Goal: Task Accomplishment & Management: Manage account settings

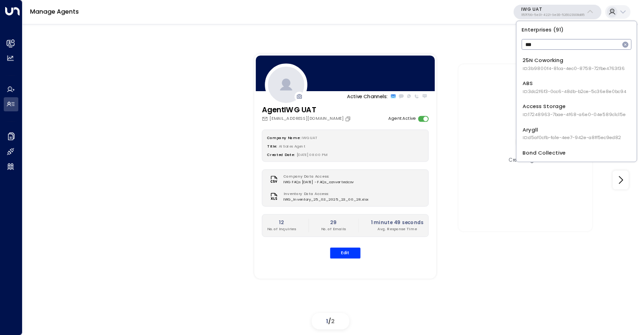
click at [551, 39] on input "***" at bounding box center [571, 44] width 98 height 15
type input "***"
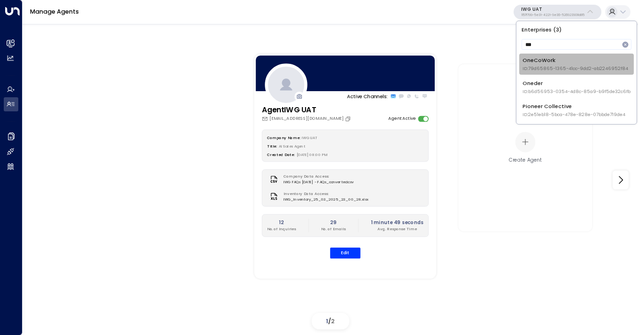
click at [542, 57] on div "OneCoWork ID: 79d65865-1365-41cc-9dd2-ab2246952f84" at bounding box center [576, 63] width 106 height 15
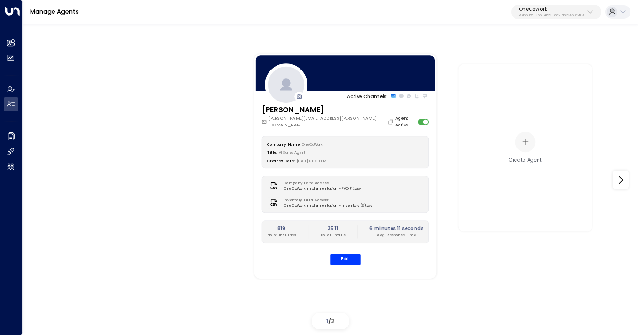
click at [560, 9] on p "OneCoWork" at bounding box center [552, 10] width 66 height 6
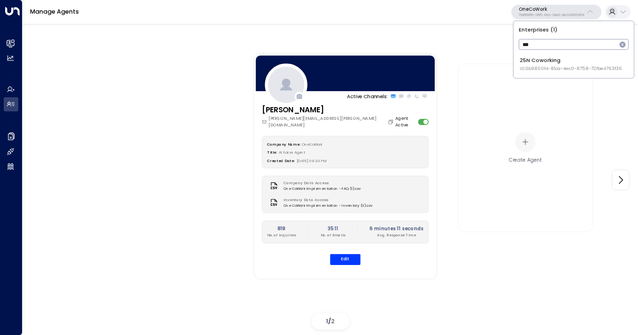
type input "***"
click at [554, 64] on div "25N Coworking ID: 3b9800f4-81ca-4ec0-8758-72fbe4763f36" at bounding box center [571, 63] width 102 height 15
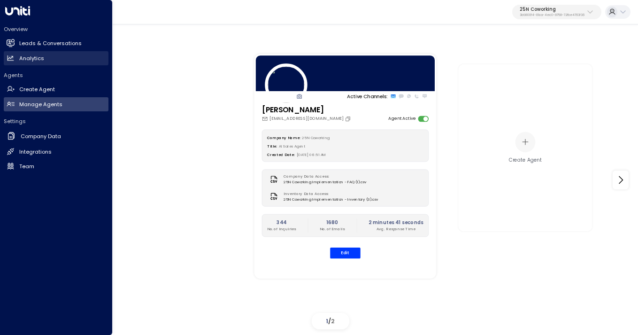
click at [30, 58] on h2 "Analytics" at bounding box center [31, 58] width 25 height 8
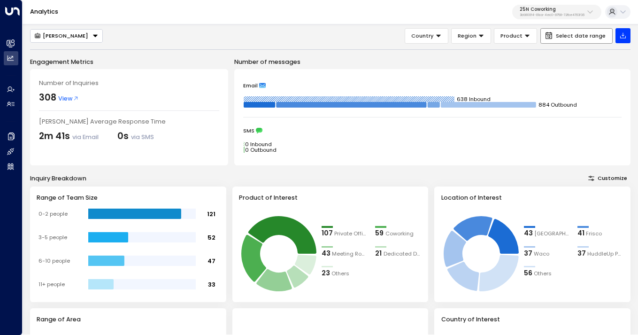
click at [564, 41] on button "Select date range" at bounding box center [577, 35] width 72 height 15
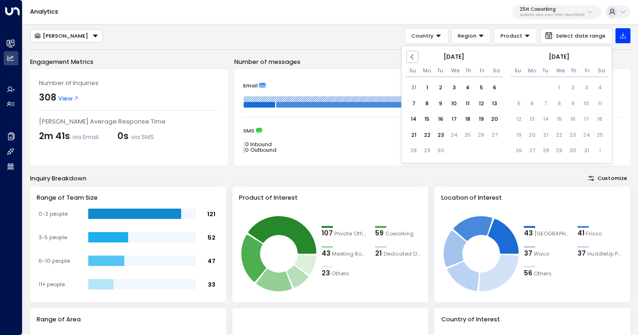
click at [420, 57] on div "[DATE]" at bounding box center [455, 57] width 98 height 8
click at [414, 55] on span "Previous Month" at bounding box center [414, 57] width 0 height 11
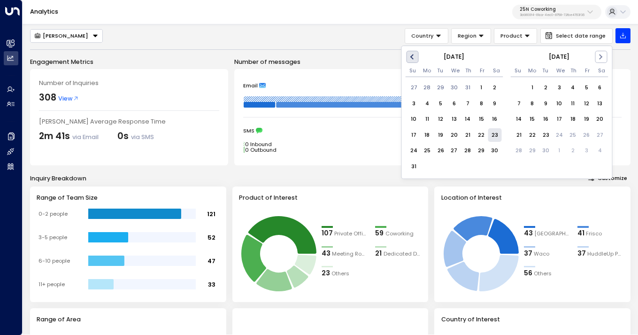
click at [414, 55] on span "Previous Month" at bounding box center [414, 57] width 0 height 11
click at [414, 54] on span "Previous Month" at bounding box center [414, 57] width 0 height 11
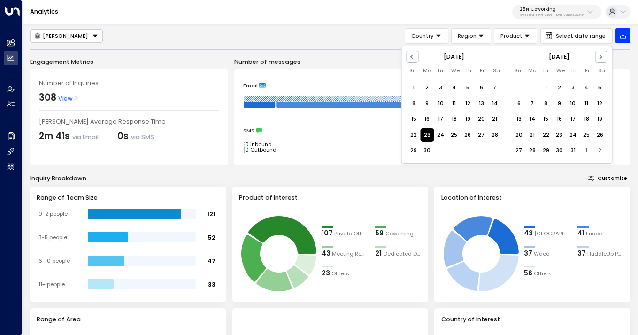
click at [427, 135] on div "23" at bounding box center [427, 135] width 14 height 14
click at [600, 56] on span "Next Month" at bounding box center [600, 57] width 0 height 11
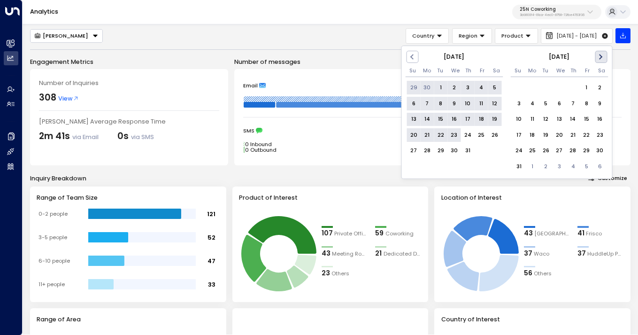
click at [600, 56] on span "Next Month" at bounding box center [600, 57] width 0 height 11
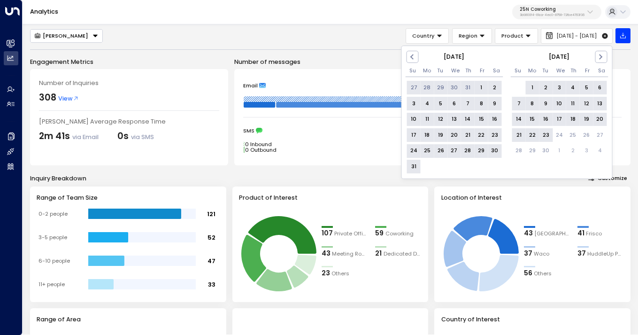
click at [545, 134] on div "23" at bounding box center [546, 135] width 14 height 14
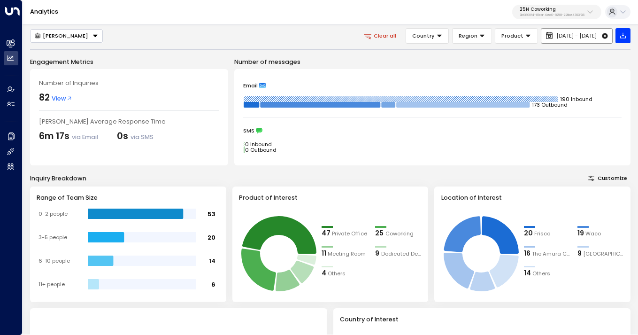
click at [557, 35] on span "Jun 23, 2025 - Sep 23, 2025" at bounding box center [577, 36] width 40 height 6
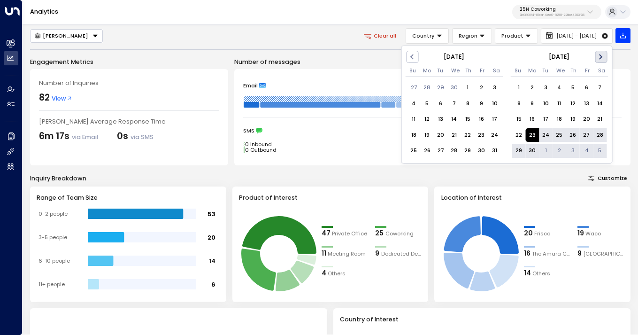
click at [600, 59] on button "Next Month" at bounding box center [601, 57] width 12 height 12
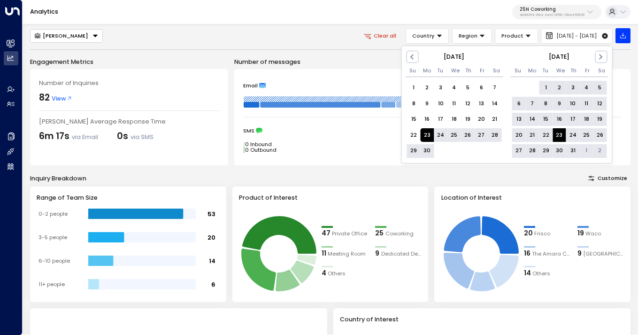
click at [559, 135] on div "23" at bounding box center [560, 135] width 14 height 14
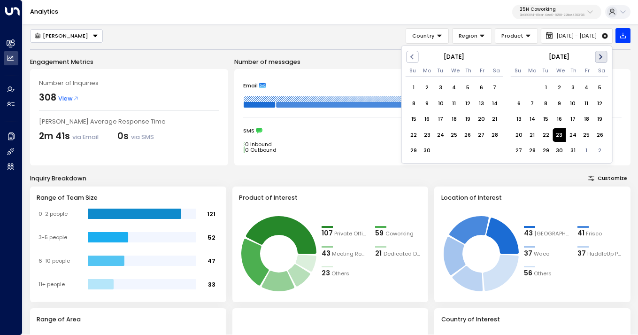
click at [604, 54] on button "Next Month" at bounding box center [601, 57] width 12 height 12
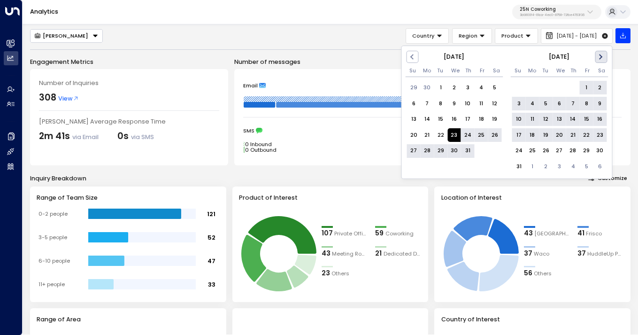
click at [604, 54] on button "Next Month" at bounding box center [601, 57] width 12 height 12
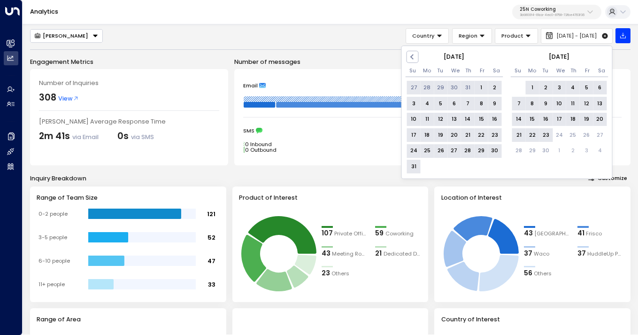
click at [547, 134] on div "23" at bounding box center [546, 135] width 14 height 14
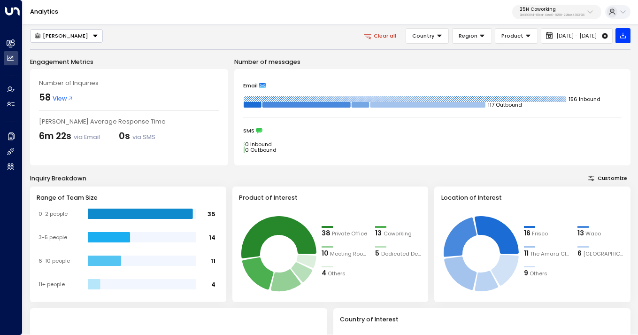
scroll to position [16, 0]
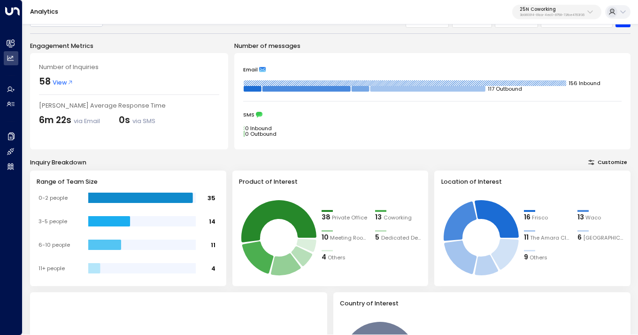
click at [579, 10] on p "25N Coworking" at bounding box center [552, 10] width 65 height 6
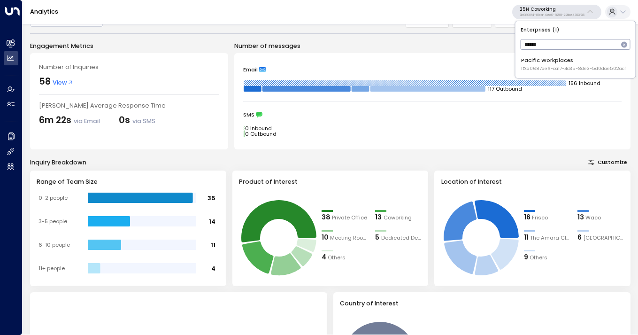
type input "******"
click at [569, 67] on span "ID: a0687ae6-caf7-4c35-8de3-5d0dae502acf" at bounding box center [573, 68] width 105 height 7
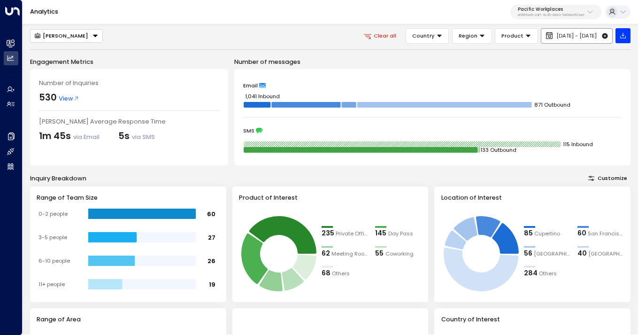
click at [605, 36] on icon at bounding box center [605, 35] width 7 height 7
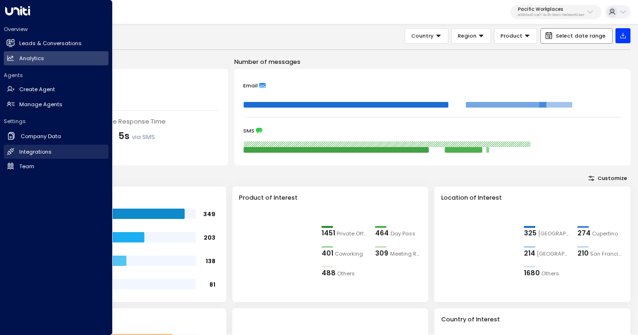
click at [38, 152] on h2 "Integrations" at bounding box center [35, 152] width 32 height 8
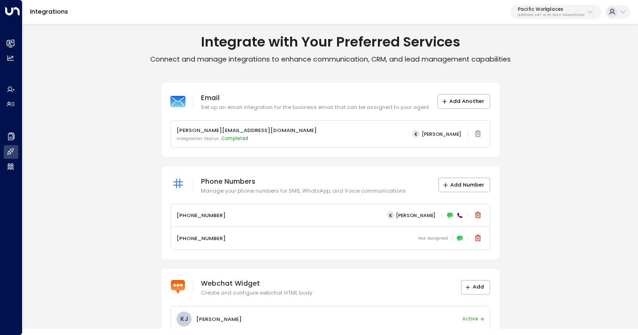
scroll to position [23, 0]
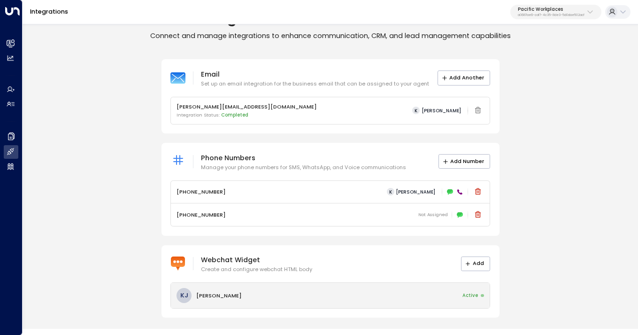
click at [217, 295] on p "[PERSON_NAME]" at bounding box center [219, 296] width 46 height 8
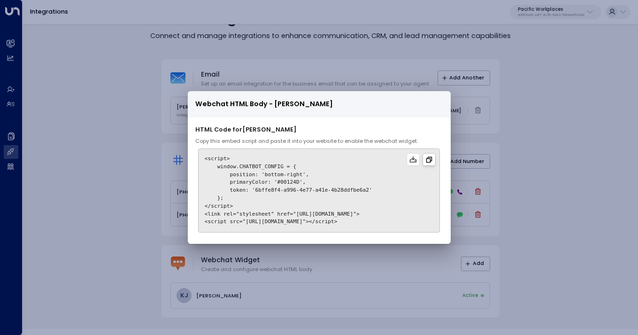
click at [433, 159] on icon at bounding box center [430, 160] width 8 height 8
click at [432, 158] on icon at bounding box center [429, 159] width 6 height 6
click at [526, 112] on div "Webchat HTML Body - [PERSON_NAME] HTML Code for [PERSON_NAME] Copy this embed s…" at bounding box center [319, 167] width 638 height 335
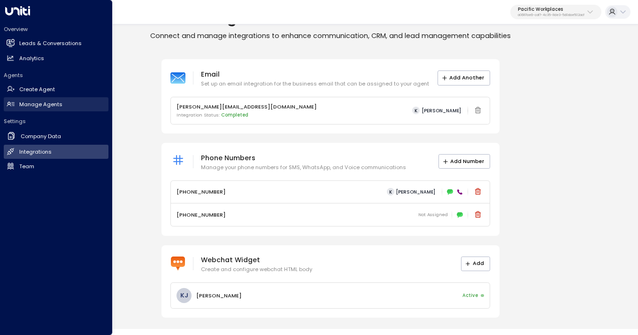
click at [27, 101] on h2 "Manage Agents" at bounding box center [40, 105] width 43 height 8
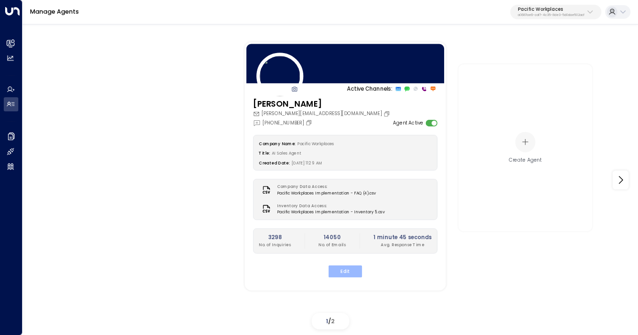
click at [345, 267] on button "Edit" at bounding box center [345, 271] width 33 height 12
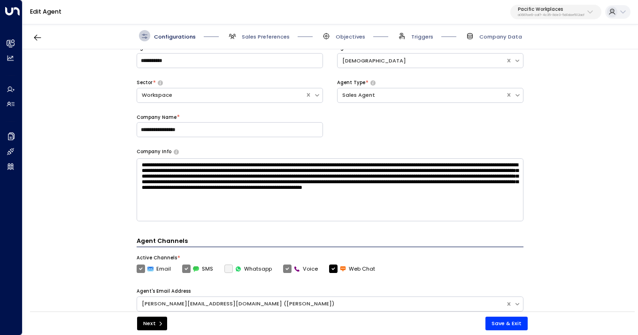
scroll to position [83, 0]
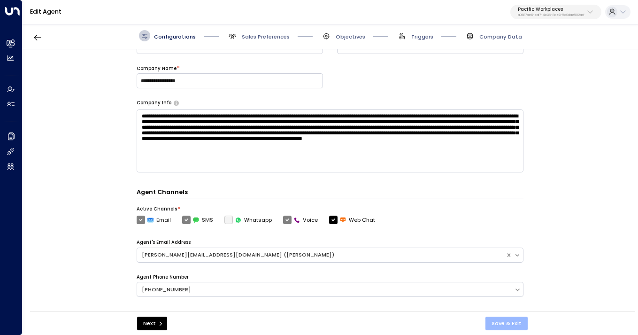
click at [501, 321] on button "Save & Exit" at bounding box center [507, 324] width 42 height 14
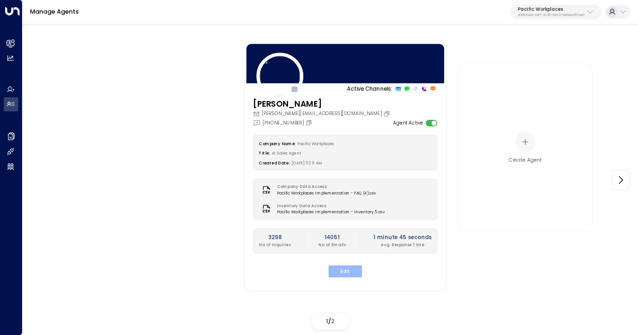
click at [338, 273] on button "Edit" at bounding box center [345, 271] width 33 height 12
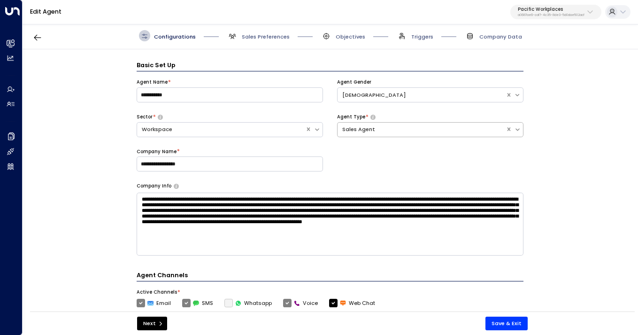
scroll to position [11, 0]
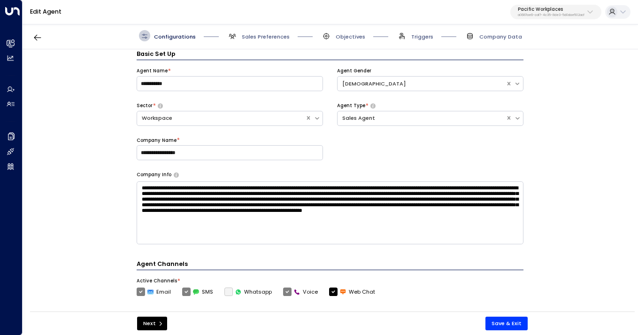
click at [348, 41] on div "Configurations Sales Preferences Objectives Triggers Company Data" at bounding box center [331, 36] width 616 height 27
click at [350, 35] on span "Objectives" at bounding box center [351, 37] width 30 height 8
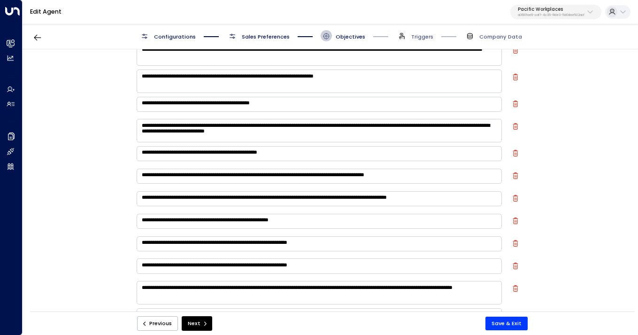
scroll to position [0, 0]
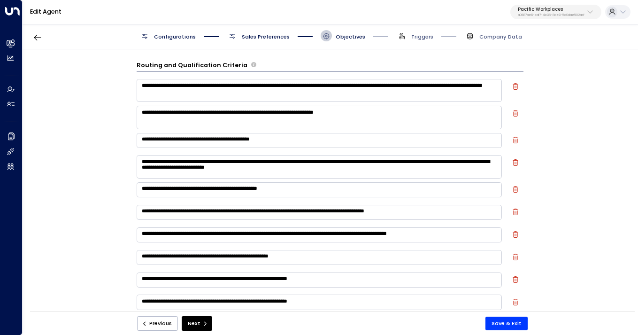
click at [252, 37] on span "Sales Preferences" at bounding box center [266, 37] width 48 height 8
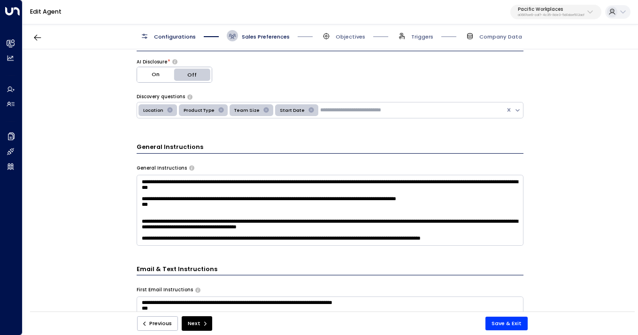
scroll to position [344, 0]
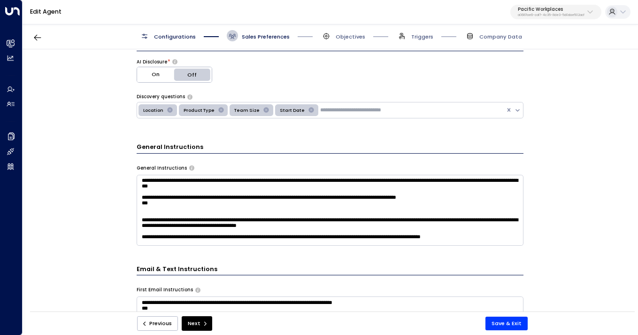
click at [533, 154] on div "**********" at bounding box center [330, 182] width 615 height 267
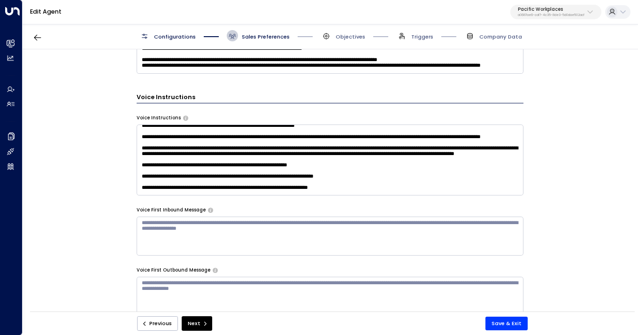
scroll to position [10, 0]
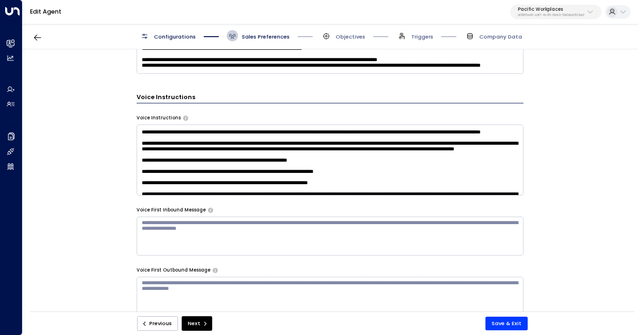
click at [292, 169] on textarea at bounding box center [330, 159] width 387 height 71
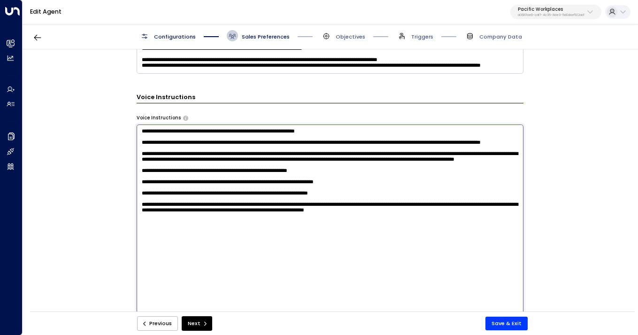
drag, startPoint x: 388, startPoint y: 186, endPoint x: 135, endPoint y: 171, distance: 253.1
click at [137, 171] on textarea at bounding box center [330, 223] width 387 height 199
click at [104, 196] on div "**********" at bounding box center [330, 182] width 615 height 267
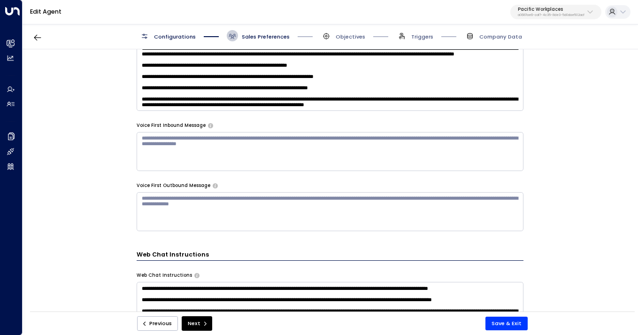
scroll to position [607, 0]
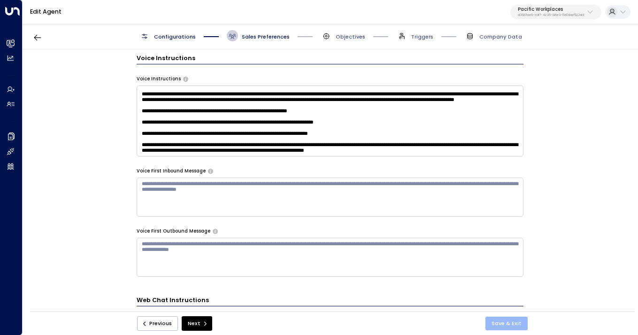
click at [504, 323] on button "Save & Exit" at bounding box center [507, 324] width 42 height 14
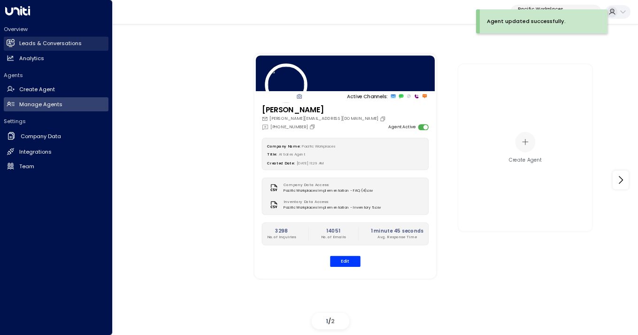
click at [42, 42] on h2 "Leads & Conversations" at bounding box center [50, 43] width 62 height 8
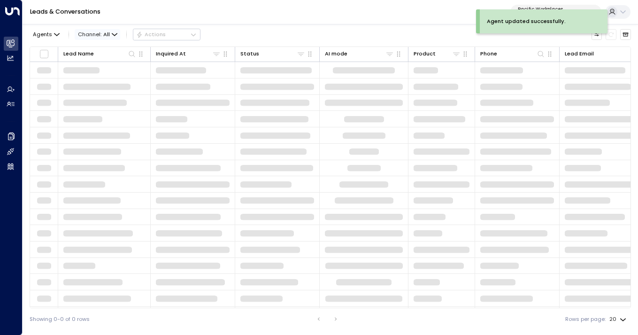
click at [103, 36] on span "All" at bounding box center [106, 34] width 7 height 6
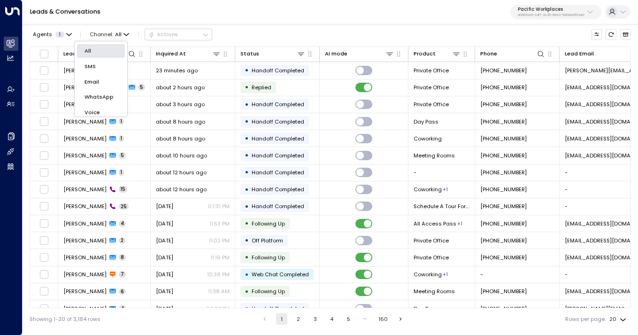
click at [100, 112] on p "Voice" at bounding box center [101, 112] width 33 height 8
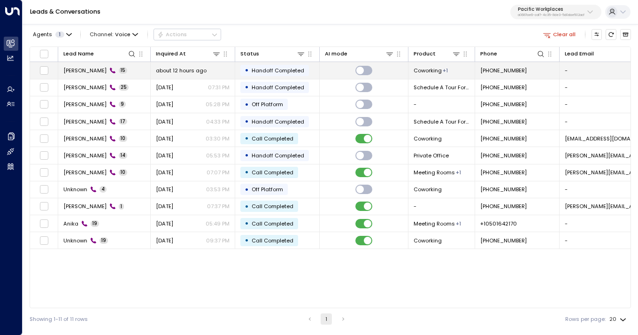
click at [176, 70] on span "about 12 hours ago" at bounding box center [181, 71] width 51 height 8
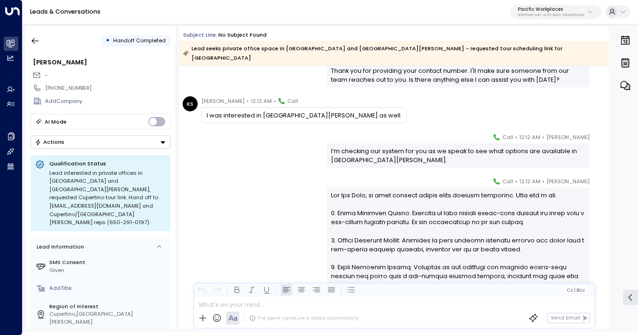
scroll to position [459, 0]
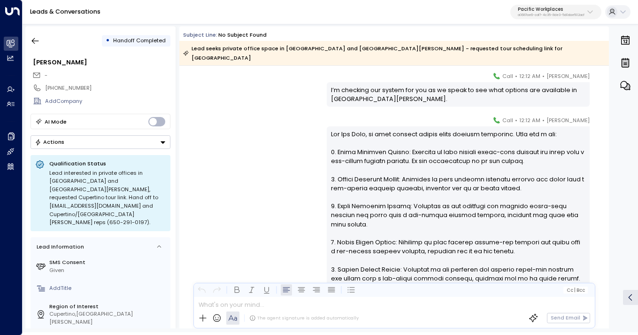
click at [306, 209] on div "[PERSON_NAME] • 12:12 AM • Call" at bounding box center [394, 228] width 428 height 224
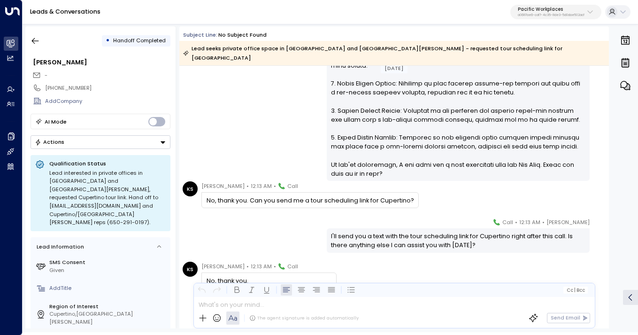
scroll to position [643, 0]
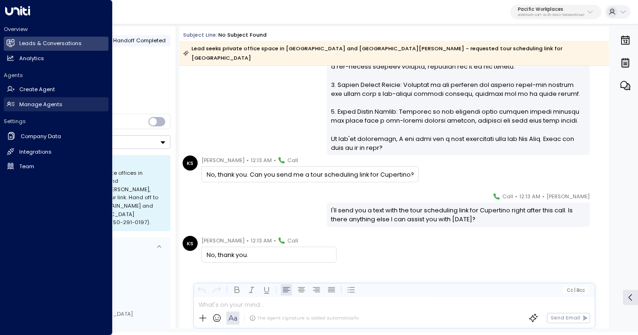
click at [30, 104] on h2 "Manage Agents" at bounding box center [40, 105] width 43 height 8
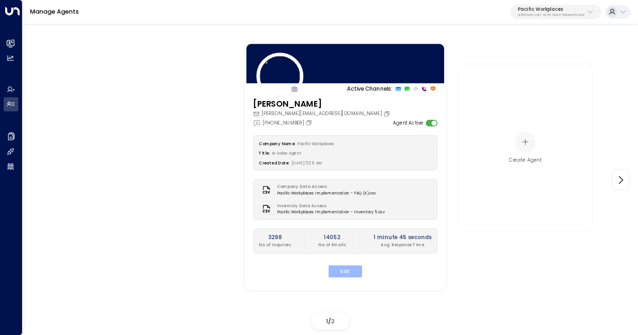
click at [336, 271] on button "Edit" at bounding box center [345, 271] width 33 height 12
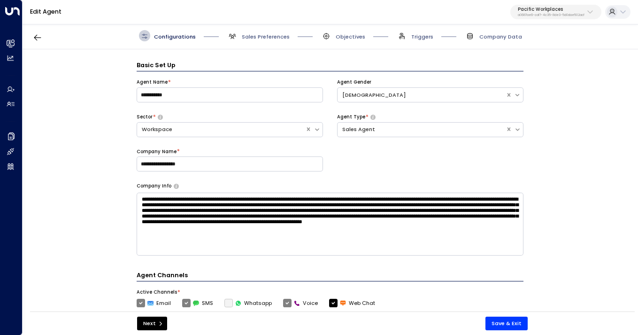
scroll to position [11, 0]
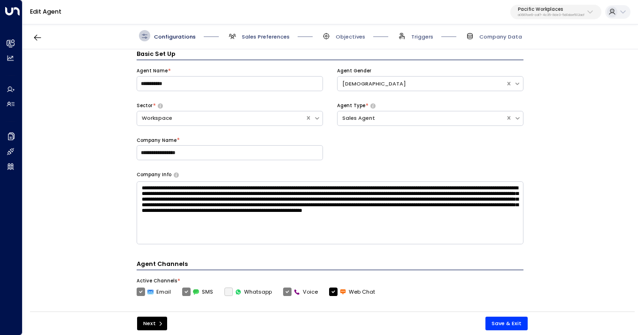
click at [272, 38] on span "Sales Preferences" at bounding box center [266, 37] width 48 height 8
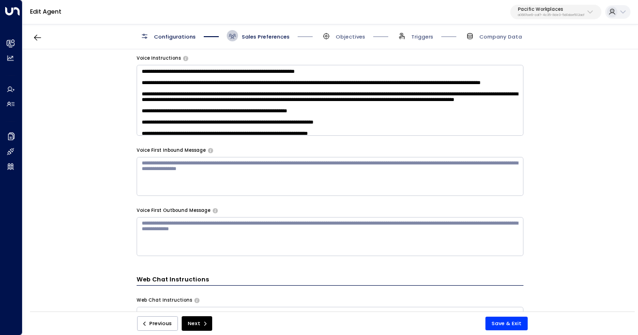
scroll to position [545, 0]
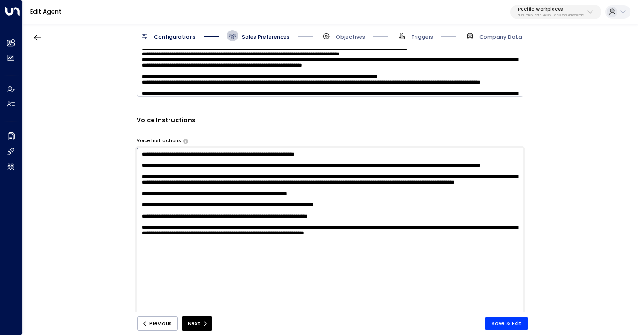
drag, startPoint x: 141, startPoint y: 194, endPoint x: 389, endPoint y: 210, distance: 248.5
click at [389, 210] on textarea at bounding box center [330, 246] width 387 height 199
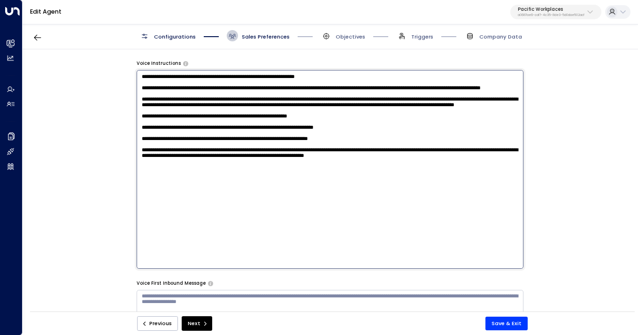
click at [215, 226] on textarea at bounding box center [330, 169] width 387 height 199
paste textarea "**********"
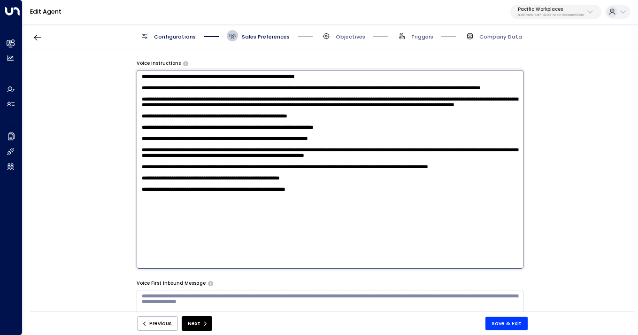
drag, startPoint x: 340, startPoint y: 260, endPoint x: 382, endPoint y: 218, distance: 59.1
click at [382, 218] on textarea at bounding box center [330, 169] width 387 height 199
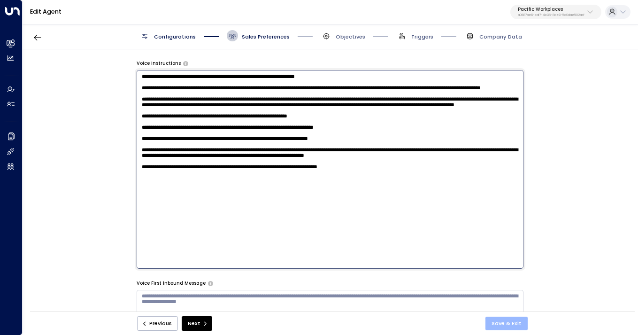
type textarea "**********"
click at [502, 320] on button "Save & Exit" at bounding box center [507, 324] width 42 height 14
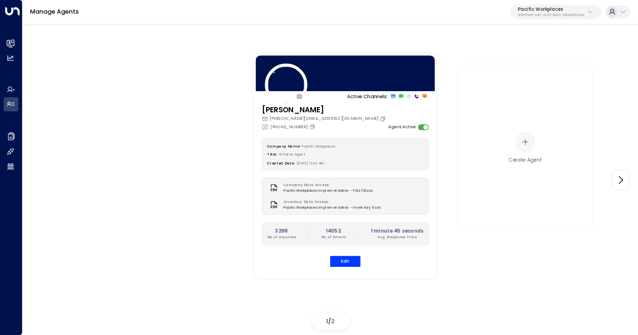
click at [558, 17] on button "Pacific Workplaces a0687ae6-caf7-4c35-8de3-5d0dae502acf" at bounding box center [556, 12] width 91 height 15
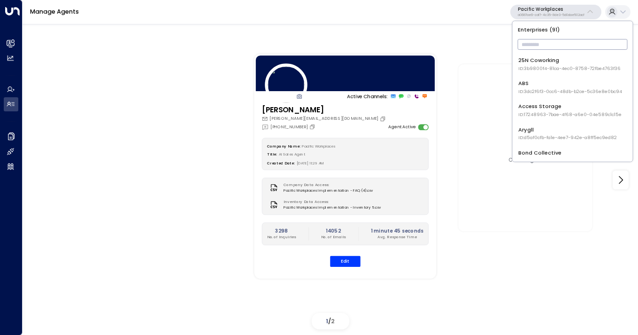
click at [543, 58] on div "25N Coworking ID: 3b9800f4-81ca-4ec0-8758-72fbe4763f36" at bounding box center [569, 63] width 102 height 15
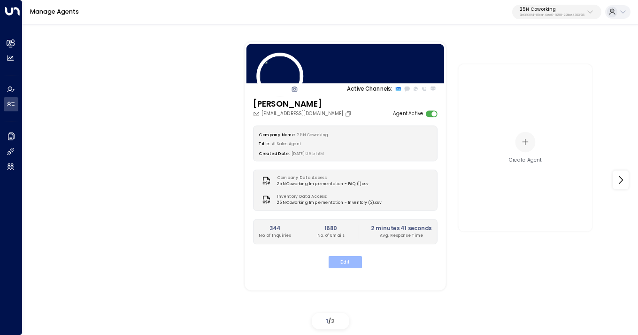
click at [340, 256] on button "Edit" at bounding box center [345, 262] width 33 height 12
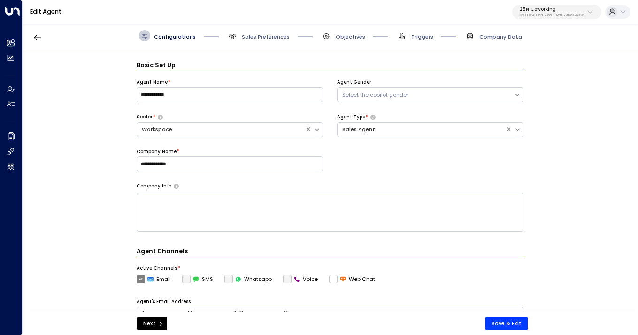
scroll to position [11, 0]
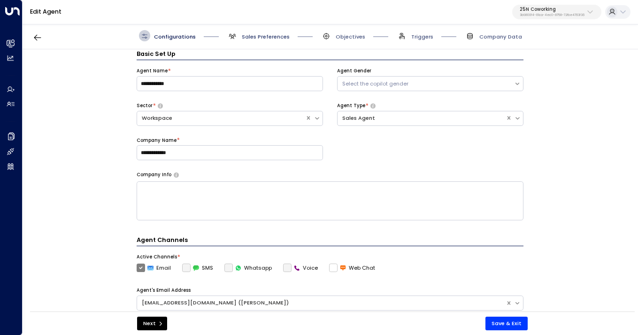
click at [273, 37] on span "Sales Preferences" at bounding box center [266, 37] width 48 height 8
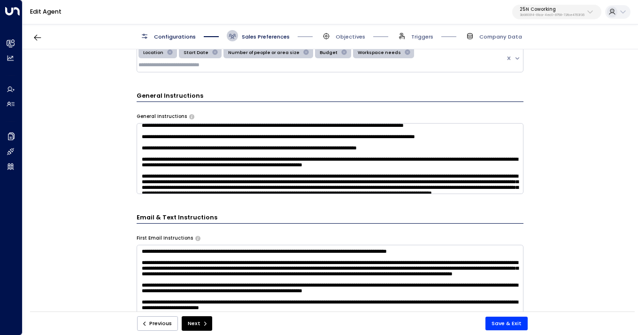
scroll to position [0, 0]
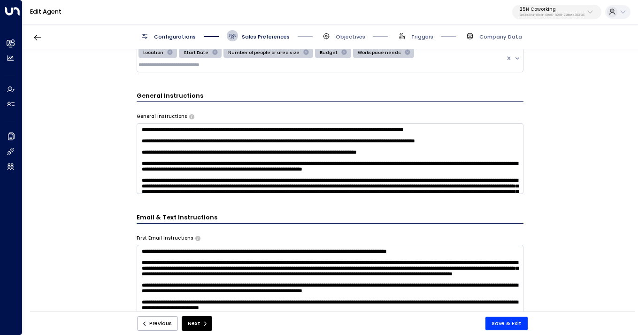
click at [422, 123] on textarea at bounding box center [330, 158] width 387 height 71
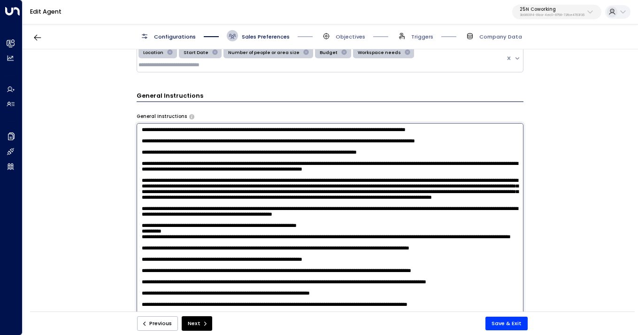
click at [340, 183] on textarea at bounding box center [330, 222] width 387 height 199
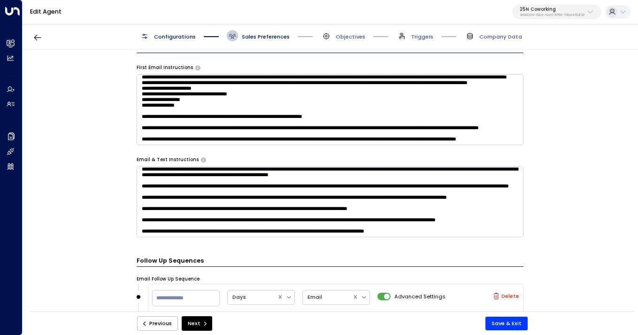
scroll to position [33, 0]
type textarea "**********"
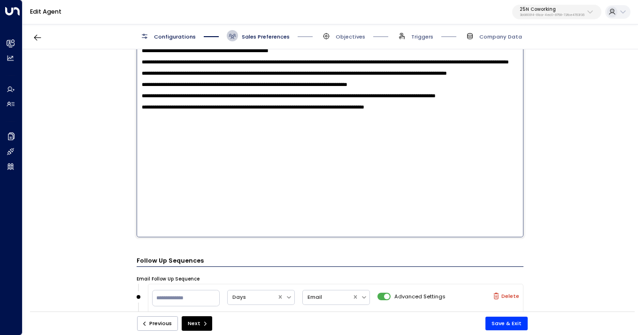
scroll to position [0, 0]
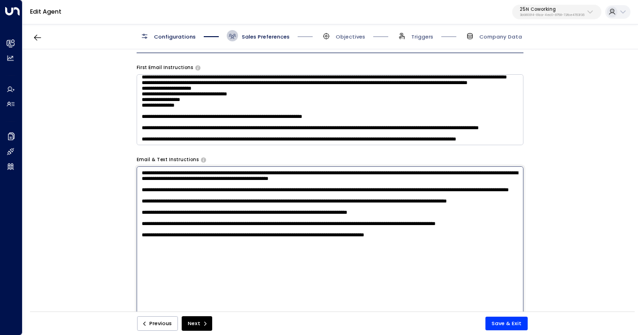
click at [309, 185] on textarea "**********" at bounding box center [330, 265] width 387 height 199
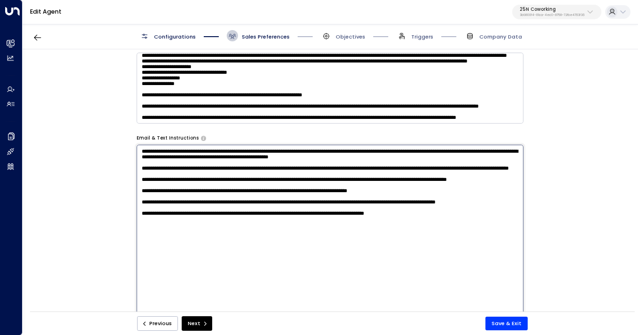
scroll to position [492, 0]
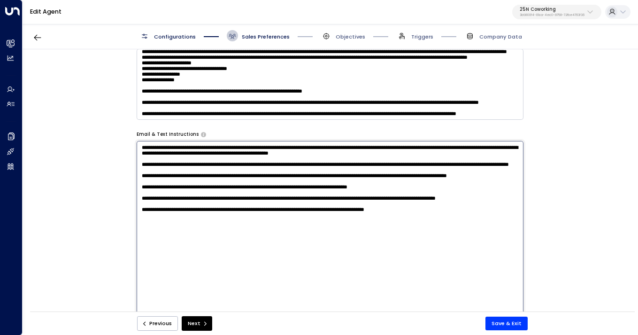
click at [92, 220] on div "**********" at bounding box center [330, 182] width 615 height 267
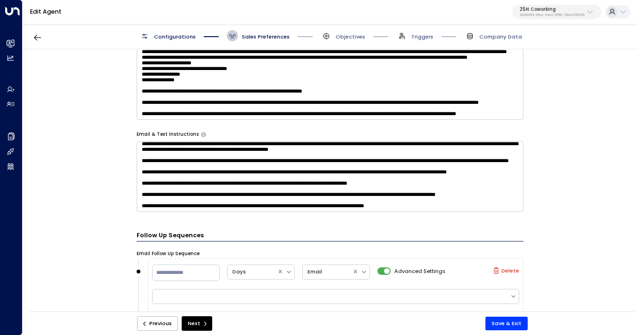
scroll to position [56, 0]
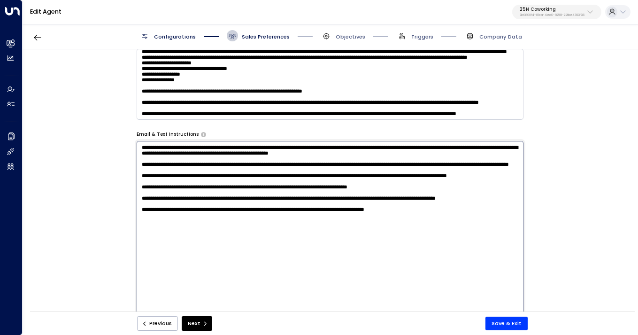
click at [464, 194] on textarea "**********" at bounding box center [330, 240] width 387 height 199
paste textarea "**********"
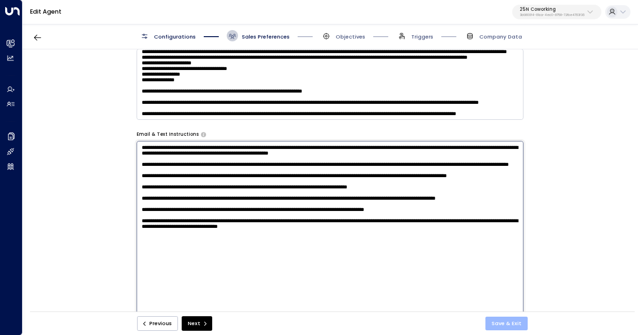
type textarea "**********"
click at [500, 319] on button "Save & Exit" at bounding box center [507, 324] width 42 height 14
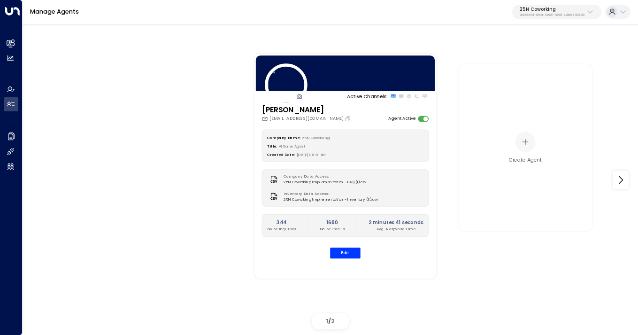
click at [572, 15] on p "3b9800f4-81ca-4ec0-8758-72fbe4763f36" at bounding box center [552, 15] width 65 height 4
type input "****"
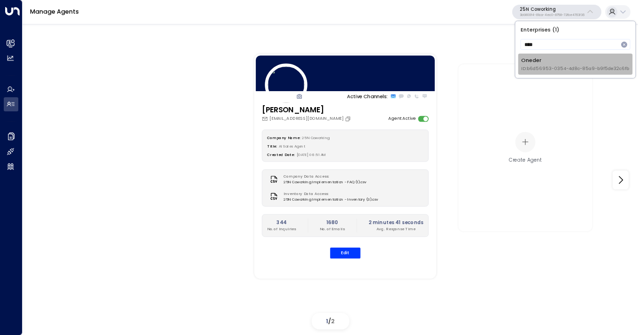
click at [542, 65] on span "ID: b6d56953-0354-4d8c-85a9-b9f5de32c6fb" at bounding box center [575, 68] width 108 height 7
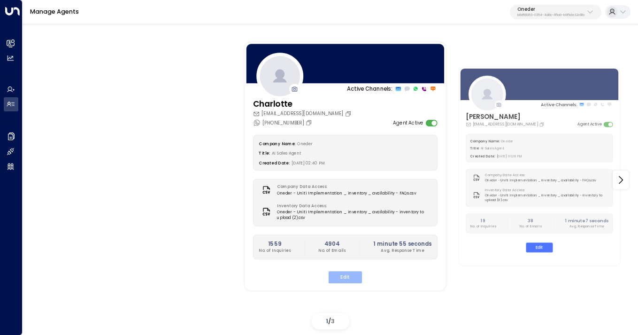
click at [342, 273] on button "Edit" at bounding box center [345, 277] width 33 height 12
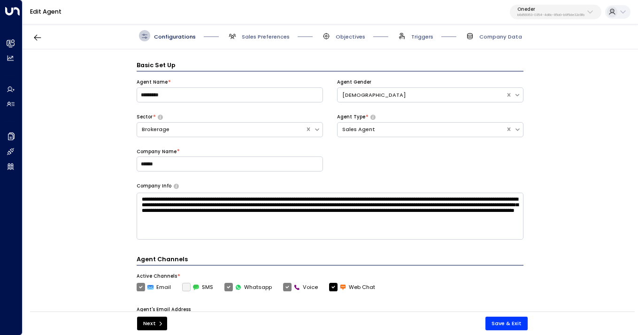
scroll to position [11, 0]
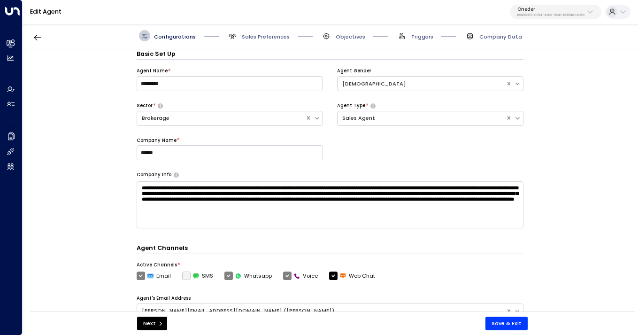
click at [500, 315] on div "Next Save & Exit" at bounding box center [332, 322] width 605 height 23
click at [500, 324] on button "Save & Exit" at bounding box center [507, 324] width 42 height 14
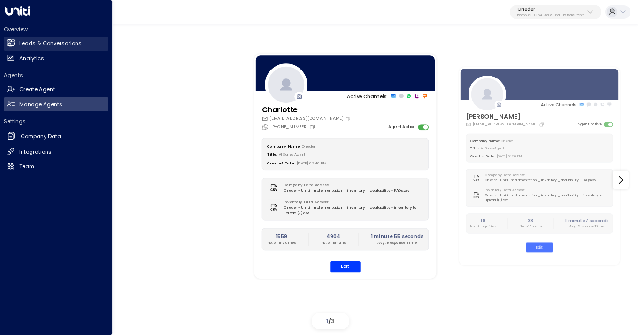
click at [22, 40] on h2 "Leads & Conversations" at bounding box center [50, 43] width 62 height 8
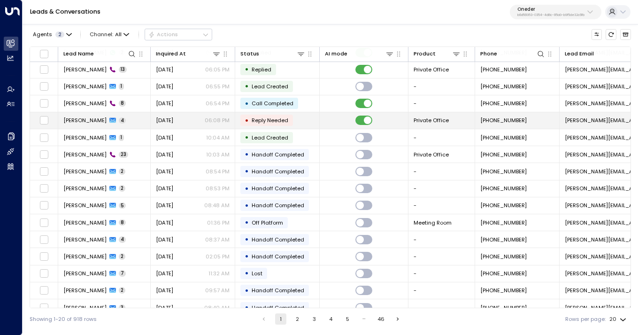
scroll to position [97, 0]
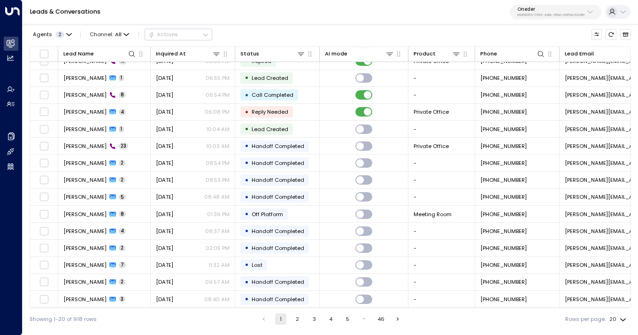
click at [294, 317] on button "2" at bounding box center [297, 318] width 11 height 11
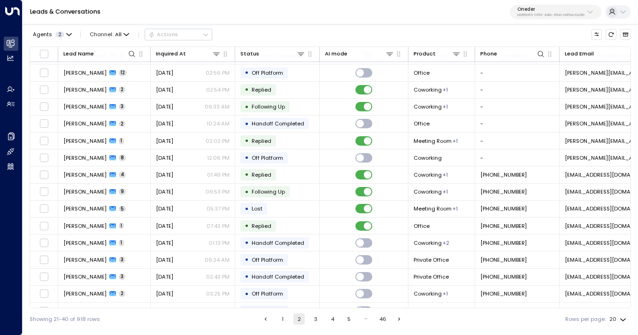
scroll to position [97, 0]
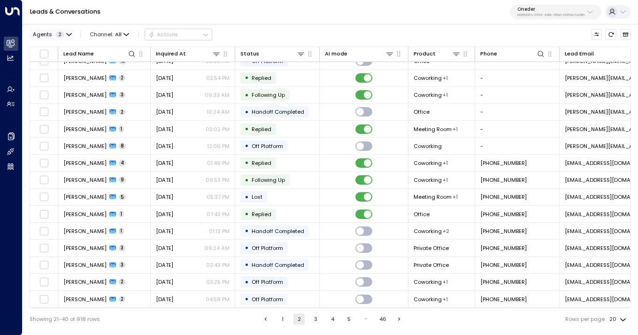
click at [70, 38] on button "Agents 2" at bounding box center [52, 34] width 45 height 10
click at [57, 61] on div "[PERSON_NAME]" at bounding box center [63, 61] width 43 height 8
click at [135, 79] on button "Apply" at bounding box center [129, 80] width 22 height 10
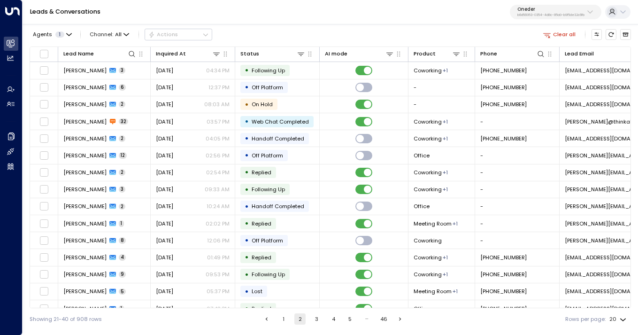
click at [285, 319] on button "1" at bounding box center [283, 318] width 11 height 11
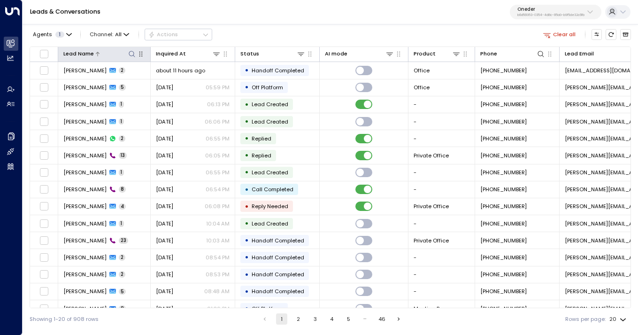
click at [132, 54] on icon at bounding box center [132, 54] width 8 height 8
type input "*"
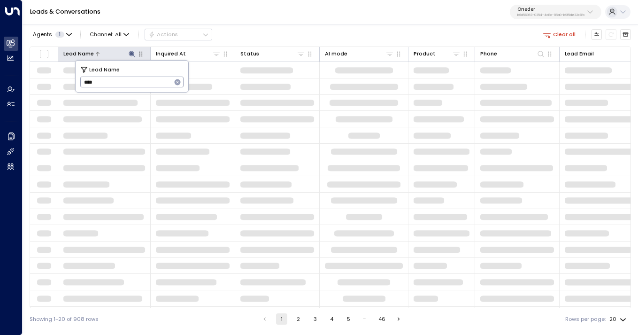
type input "****"
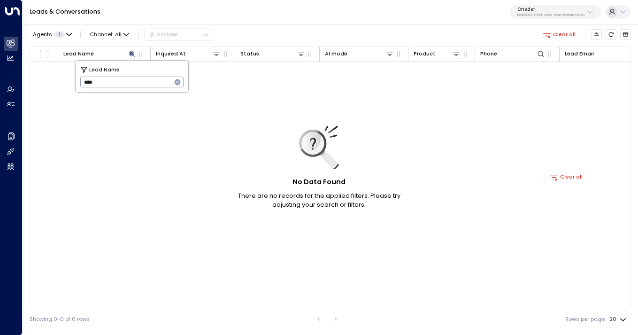
click at [180, 80] on icon "button" at bounding box center [178, 82] width 8 height 8
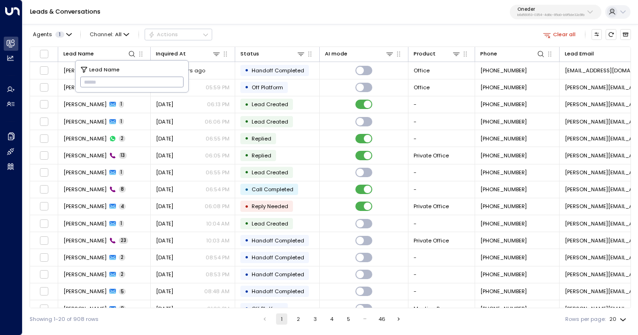
click at [274, 30] on div "Agents 1 Channel: All Actions Clear all" at bounding box center [331, 34] width 602 height 16
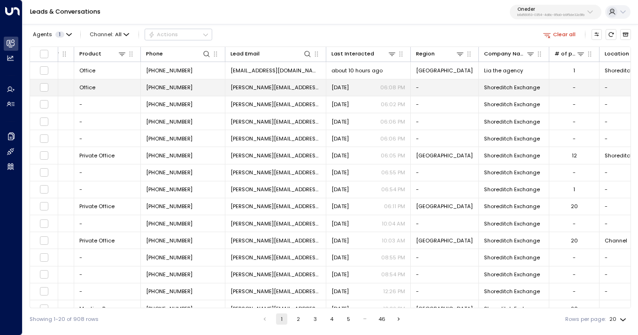
scroll to position [0, 477]
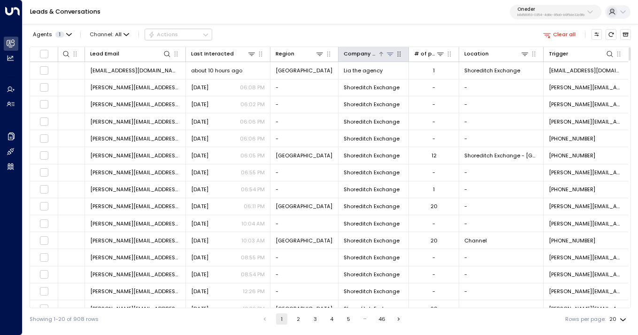
click at [367, 53] on div "Company Name" at bounding box center [361, 53] width 34 height 9
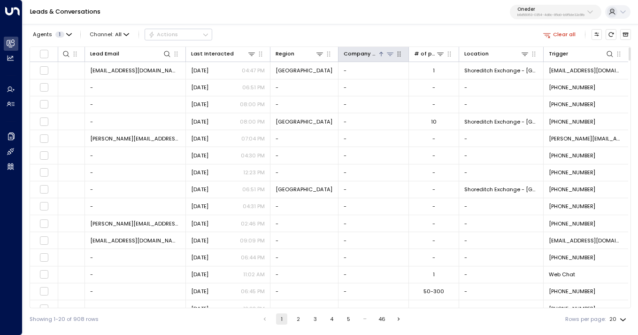
click at [367, 53] on div "Company Name" at bounding box center [361, 53] width 34 height 9
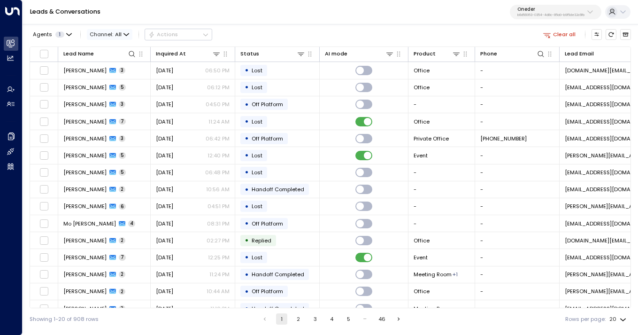
click at [117, 32] on span "All" at bounding box center [118, 34] width 7 height 6
click at [108, 79] on span "Email" at bounding box center [103, 82] width 15 height 8
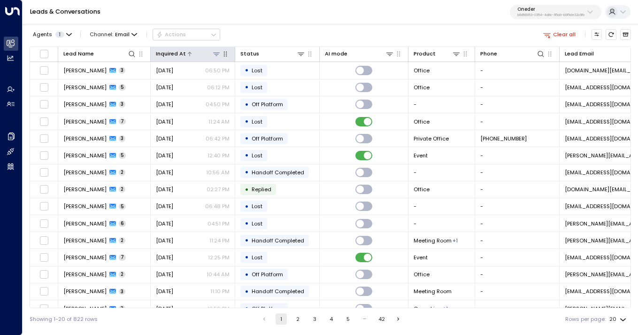
click at [217, 50] on icon at bounding box center [217, 54] width 8 height 8
click at [248, 29] on div "Agents 1 Channel: Email Actions Clear all" at bounding box center [331, 34] width 602 height 16
click at [134, 54] on icon at bounding box center [132, 54] width 8 height 8
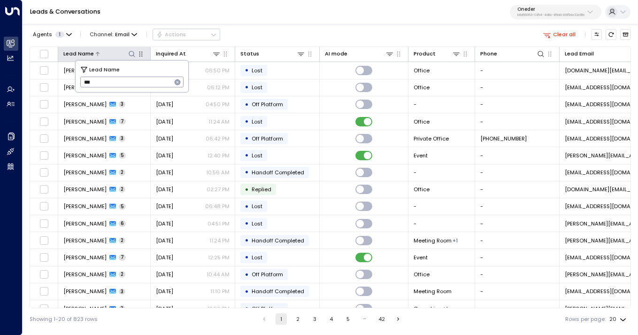
type input "****"
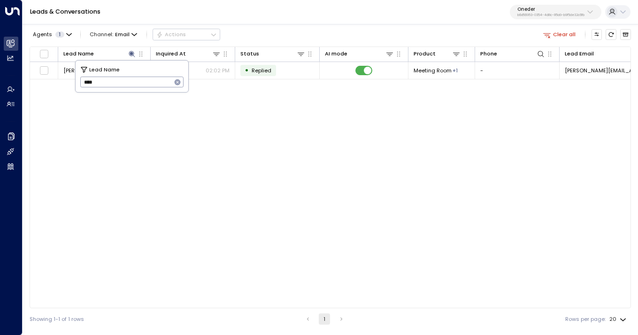
click at [117, 127] on div "Lead Name Inquired At Status AI mode Product Phone Lead Email Last Interacted R…" at bounding box center [331, 177] width 602 height 262
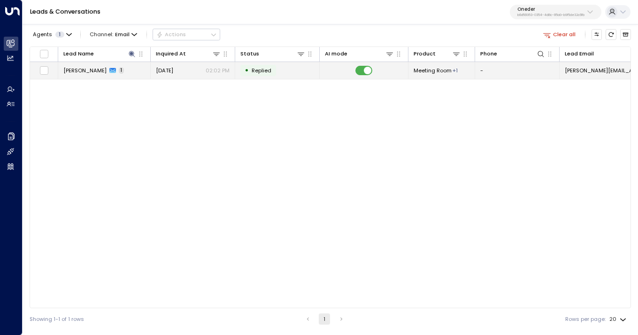
click at [77, 71] on span "[PERSON_NAME]" at bounding box center [84, 71] width 43 height 8
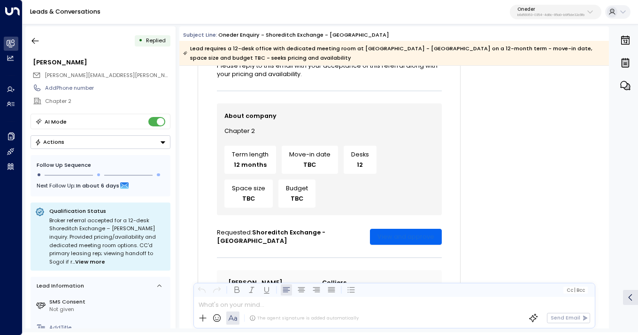
scroll to position [324, 0]
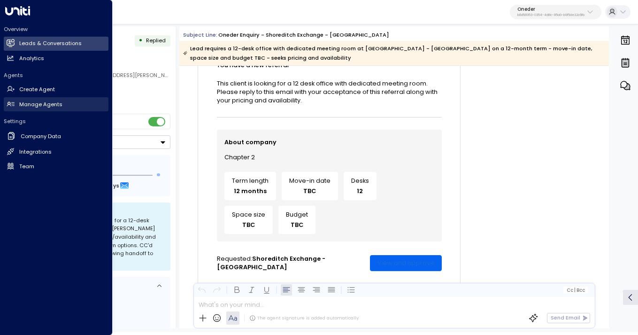
click at [17, 106] on link "Manage Agents Manage Agents" at bounding box center [56, 104] width 105 height 14
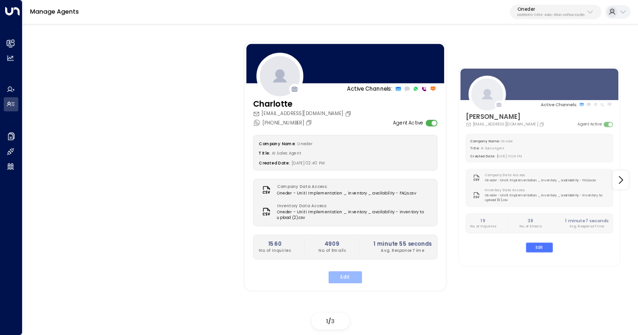
click at [342, 278] on button "Edit" at bounding box center [345, 277] width 33 height 12
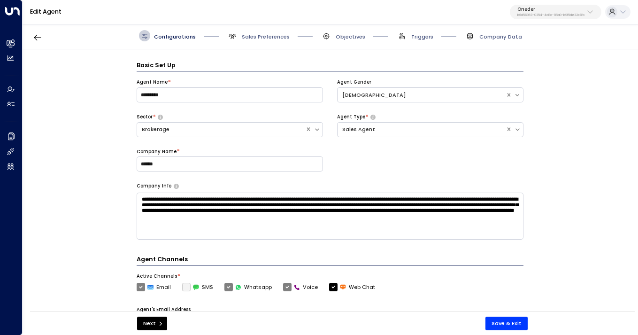
scroll to position [11, 0]
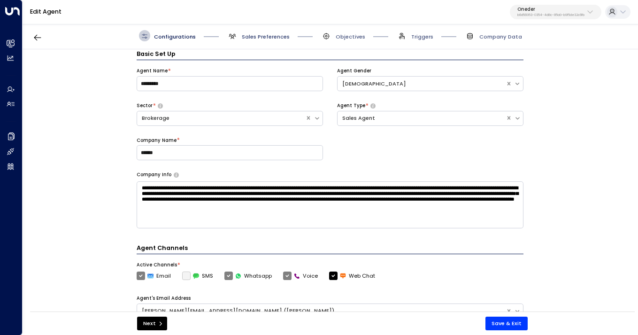
click at [265, 38] on span "Sales Preferences" at bounding box center [266, 37] width 48 height 8
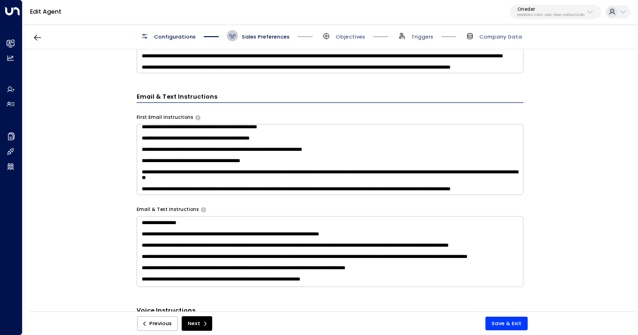
scroll to position [409, 0]
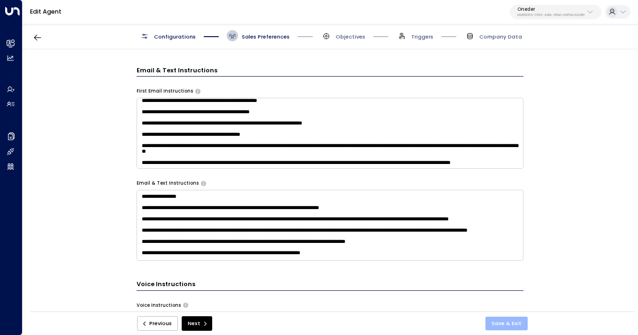
click at [504, 318] on button "Save & Exit" at bounding box center [507, 324] width 42 height 14
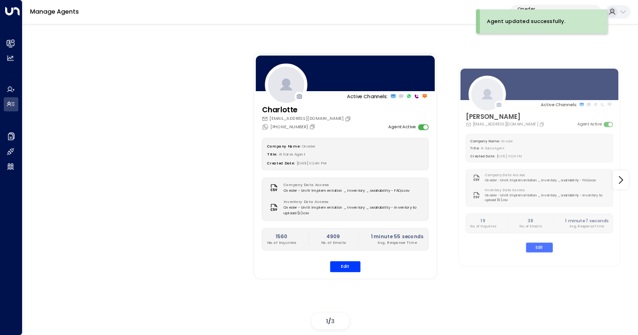
click at [555, 13] on div "Agent updated successfully." at bounding box center [544, 21] width 128 height 24
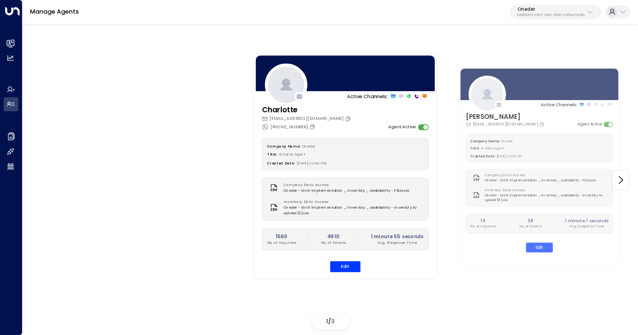
click at [540, 7] on p "Oneder" at bounding box center [551, 10] width 67 height 6
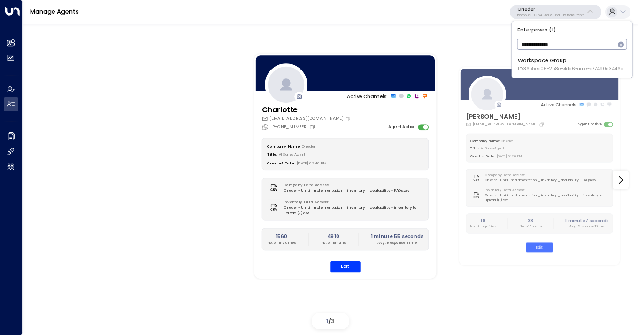
type input "**********"
click at [532, 66] on span "ID: 36c5ec06-2b8e-4dd6-aa1e-c77490e3446d" at bounding box center [571, 68] width 106 height 7
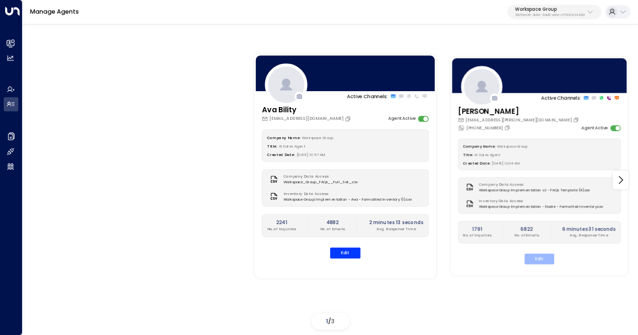
click at [539, 262] on button "Edit" at bounding box center [540, 259] width 30 height 11
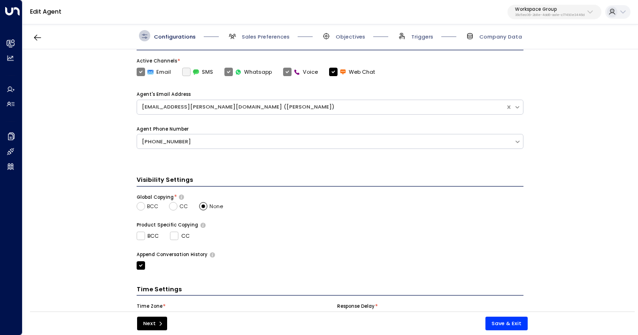
scroll to position [286, 0]
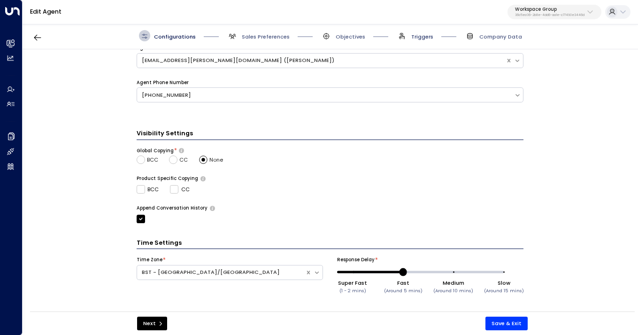
click at [418, 35] on span "Triggers" at bounding box center [422, 37] width 22 height 8
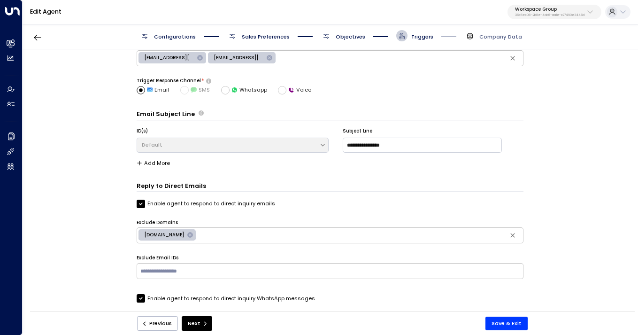
scroll to position [0, 0]
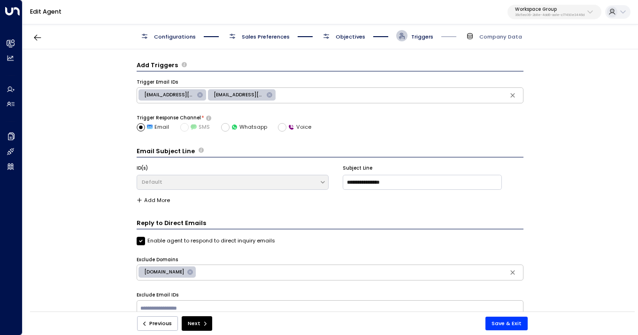
click at [182, 37] on span "Configurations" at bounding box center [175, 37] width 42 height 8
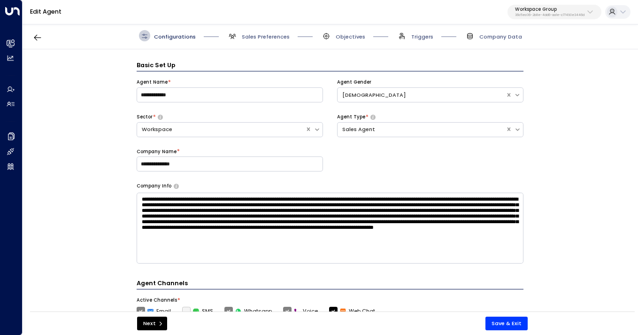
scroll to position [11, 0]
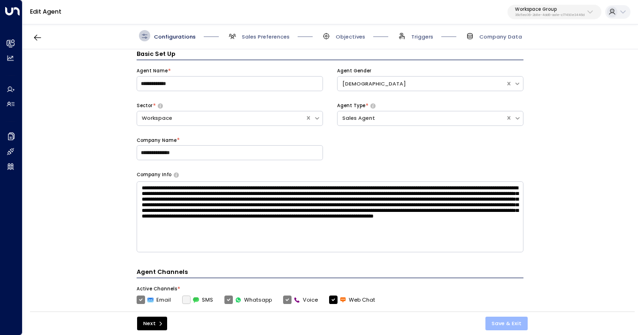
click at [496, 319] on button "Save & Exit" at bounding box center [507, 324] width 42 height 14
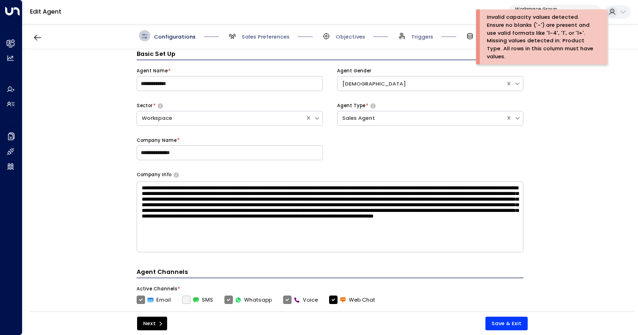
click at [555, 209] on div "**********" at bounding box center [330, 182] width 615 height 267
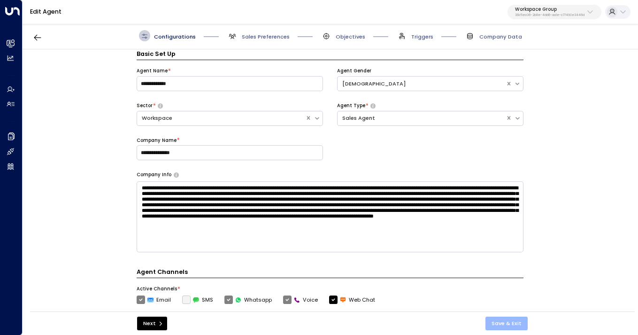
click at [513, 324] on button "Save & Exit" at bounding box center [507, 324] width 42 height 14
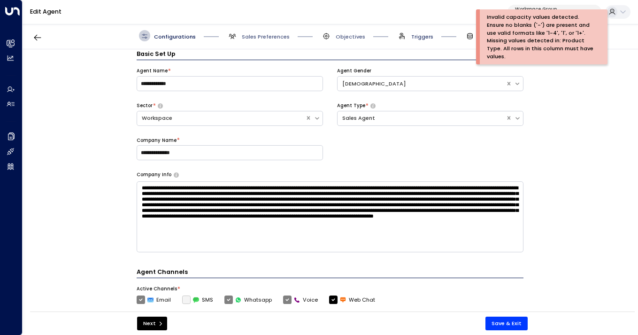
click at [425, 33] on span "Triggers" at bounding box center [422, 37] width 22 height 8
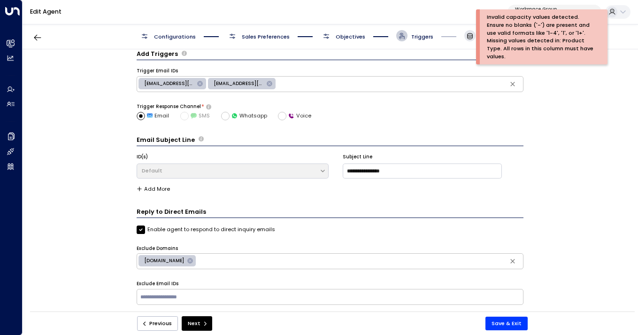
click at [472, 38] on icon at bounding box center [470, 36] width 8 height 8
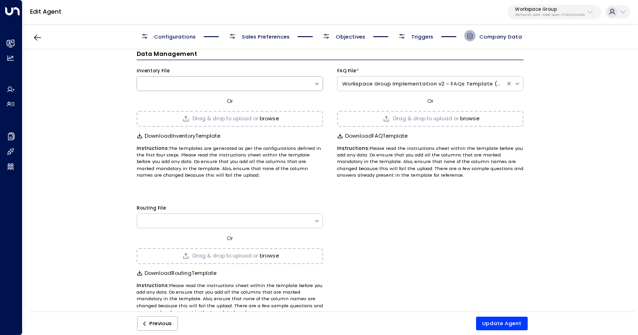
click at [268, 116] on button "browse" at bounding box center [269, 119] width 19 height 6
click at [497, 321] on button "Update Agent" at bounding box center [502, 324] width 52 height 14
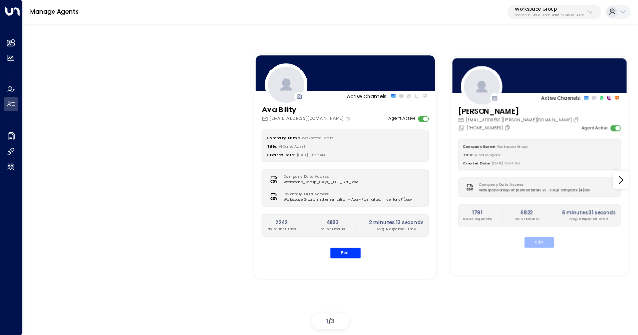
click at [530, 239] on button "Edit" at bounding box center [540, 242] width 30 height 11
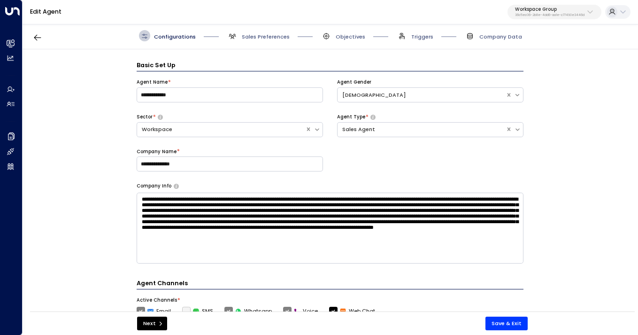
scroll to position [11, 0]
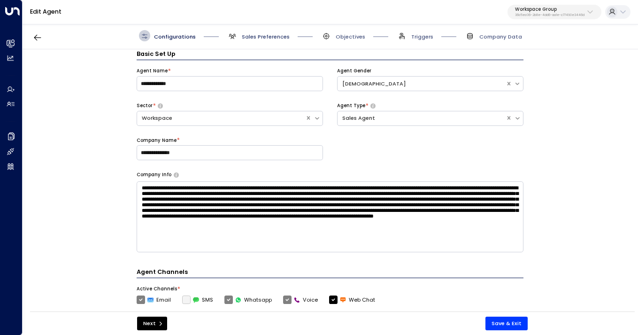
click at [257, 38] on span "Sales Preferences" at bounding box center [266, 37] width 48 height 8
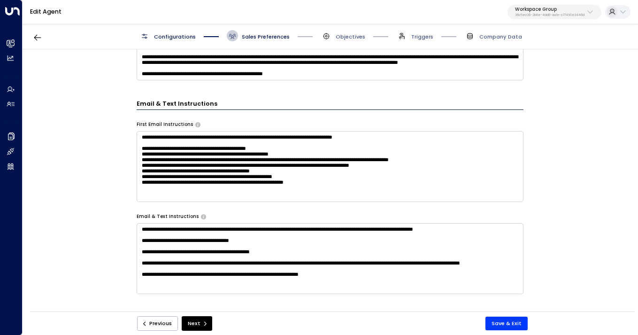
scroll to position [32, 0]
click at [504, 324] on button "Save & Exit" at bounding box center [507, 324] width 42 height 14
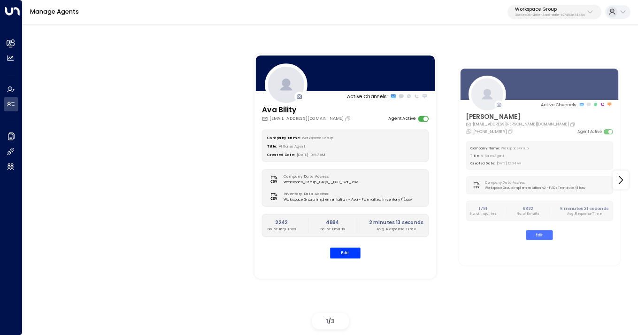
click at [543, 12] on div "Workspace Group 36c5ec06-2b8e-4dd6-aa1e-c77490e3446d" at bounding box center [550, 12] width 70 height 10
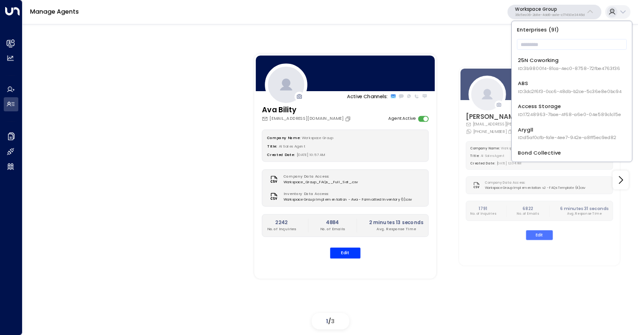
click at [479, 57] on div "Active Channels: Ava Bility [EMAIL_ADDRESS][DOMAIN_NAME] Agent Active Company N…" at bounding box center [524, 166] width 578 height 278
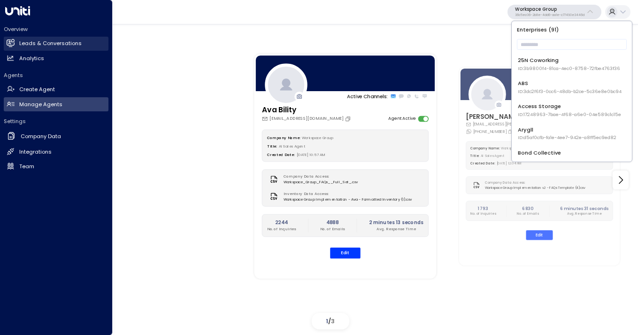
click at [31, 41] on h2 "Leads & Conversations" at bounding box center [50, 43] width 62 height 8
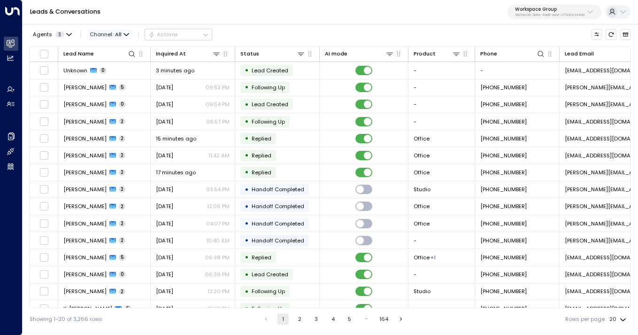
click at [106, 38] on span "Channel: All" at bounding box center [110, 34] width 46 height 10
click at [63, 33] on div at bounding box center [319, 167] width 638 height 335
click at [55, 33] on span "3" at bounding box center [59, 34] width 9 height 6
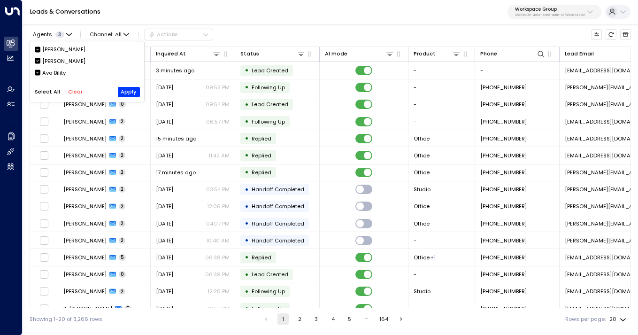
click at [48, 69] on div "Ava Bility" at bounding box center [53, 73] width 23 height 8
click at [48, 57] on div "[PERSON_NAME]" at bounding box center [63, 61] width 43 height 8
click at [128, 92] on button "Apply" at bounding box center [129, 92] width 22 height 10
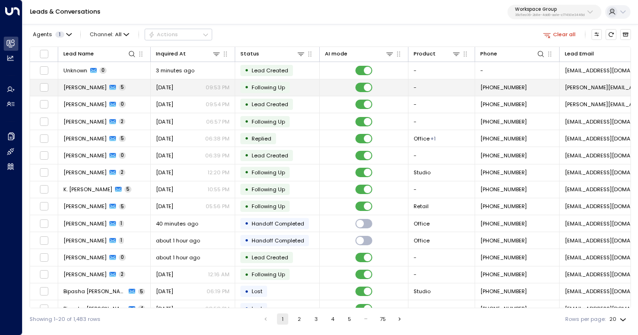
click at [173, 86] on span "[DATE]" at bounding box center [164, 88] width 17 height 8
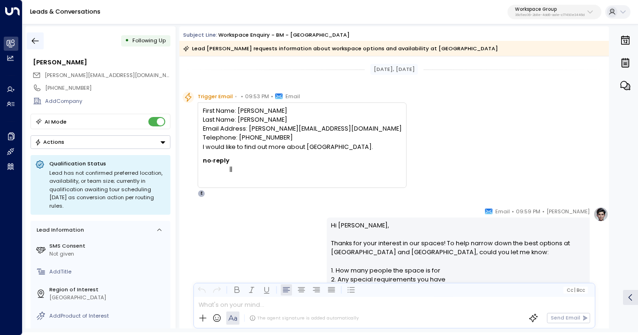
click at [32, 39] on icon "button" at bounding box center [35, 40] width 9 height 9
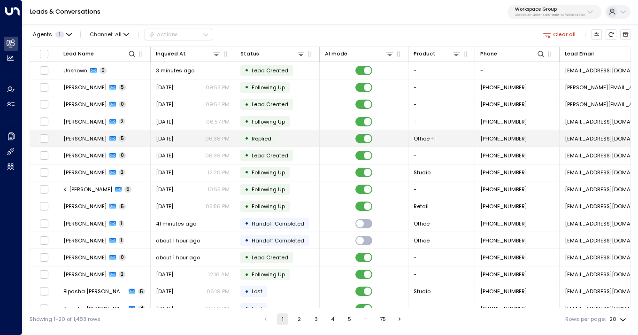
click at [176, 134] on td "[DATE] 06:38 PM" at bounding box center [193, 138] width 85 height 16
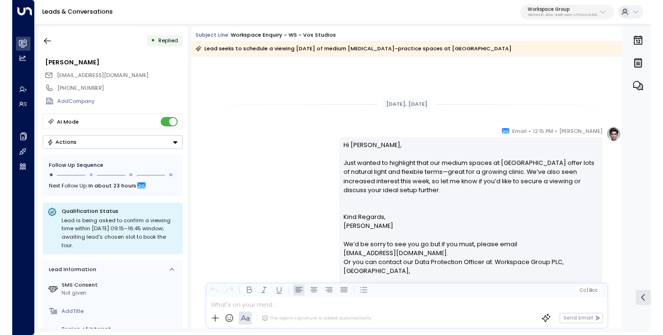
scroll to position [593, 0]
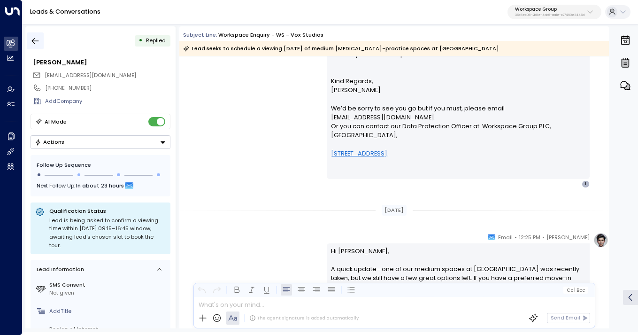
click at [37, 41] on icon "button" at bounding box center [35, 41] width 7 height 6
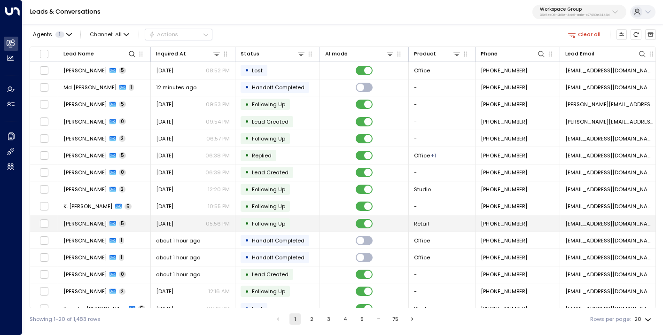
click at [173, 226] on span "[DATE]" at bounding box center [164, 224] width 17 height 8
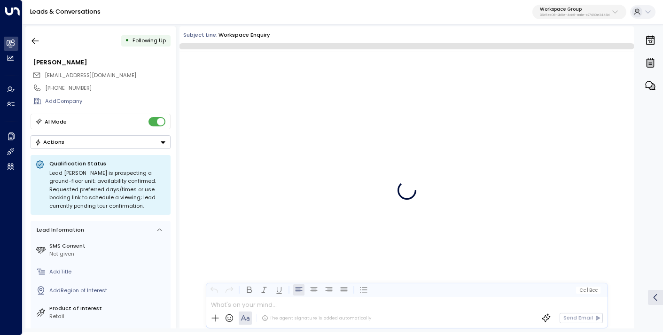
scroll to position [1308, 0]
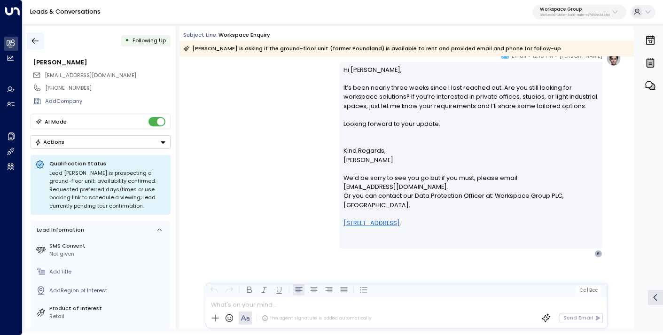
click at [36, 39] on icon "button" at bounding box center [35, 40] width 9 height 9
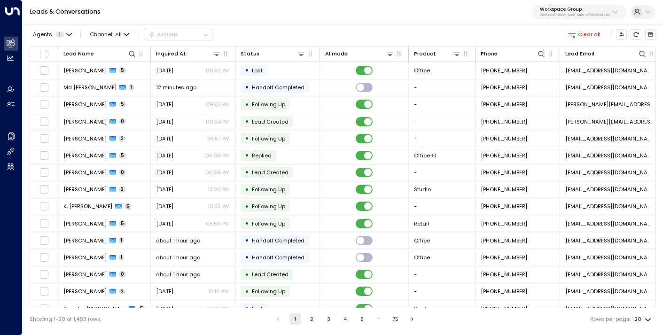
click at [308, 321] on button "2" at bounding box center [311, 318] width 11 height 11
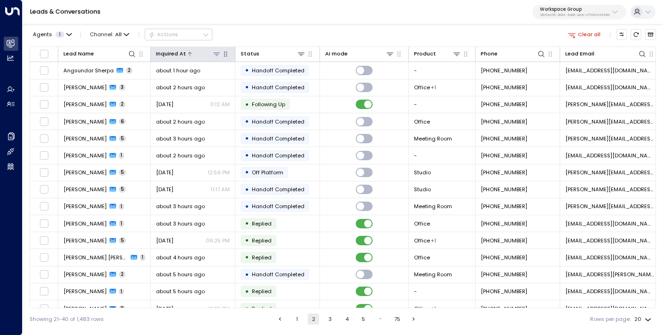
click at [217, 57] on icon at bounding box center [217, 54] width 8 height 8
click at [263, 85] on icon at bounding box center [263, 86] width 8 height 8
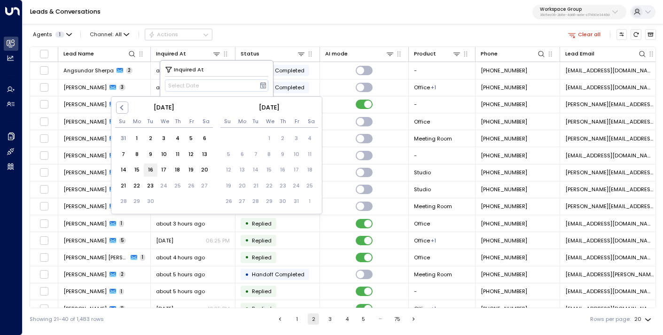
click at [152, 171] on div "16" at bounding box center [151, 170] width 14 height 14
click at [239, 73] on div "Inquired At" at bounding box center [217, 69] width 104 height 8
click at [247, 65] on div "Inquired At" at bounding box center [217, 69] width 104 height 8
click at [228, 84] on button "[DATE]" at bounding box center [217, 85] width 104 height 12
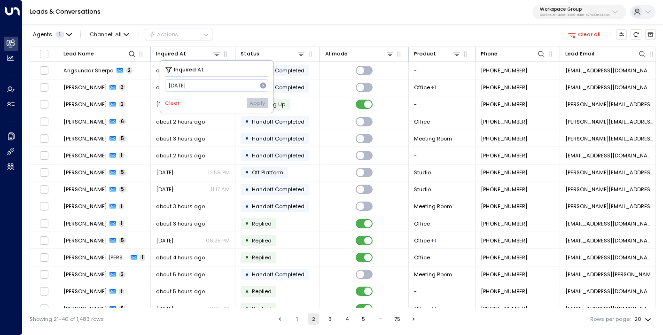
click at [257, 102] on div "Clear Apply" at bounding box center [217, 103] width 104 height 10
click at [210, 103] on div "Clear Apply" at bounding box center [217, 103] width 104 height 10
click at [217, 81] on button "[DATE]" at bounding box center [217, 85] width 104 height 12
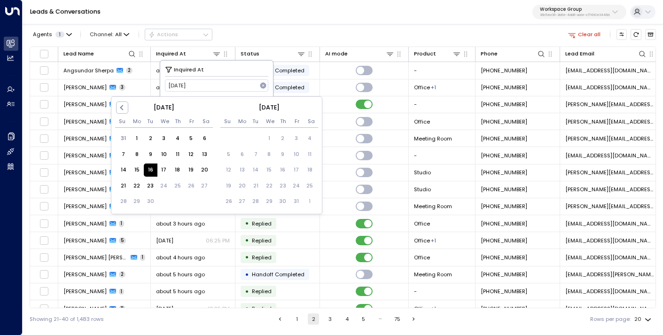
click at [148, 175] on div "16" at bounding box center [151, 170] width 14 height 14
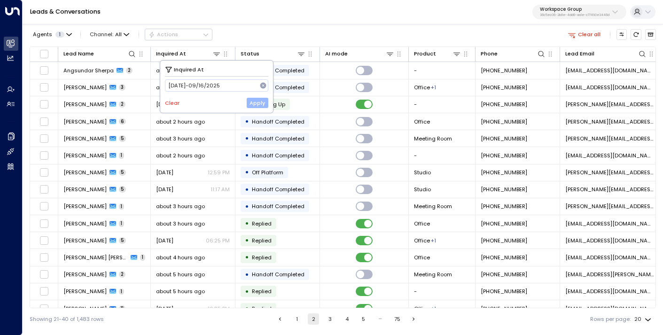
click at [256, 105] on button "Apply" at bounding box center [258, 103] width 22 height 10
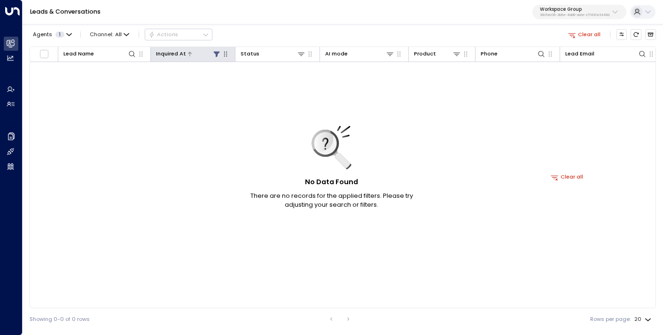
click at [214, 54] on icon at bounding box center [217, 54] width 8 height 8
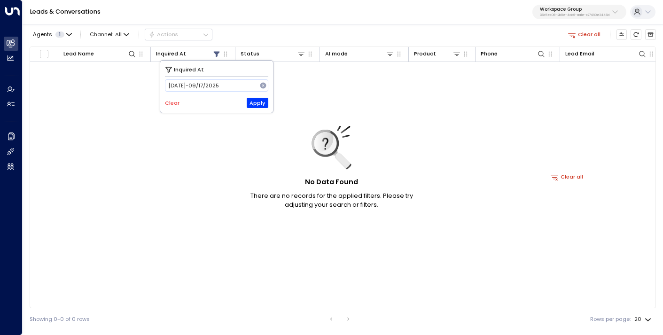
click at [172, 106] on button "Clear" at bounding box center [172, 103] width 15 height 6
click at [263, 100] on button "Apply" at bounding box center [258, 103] width 22 height 10
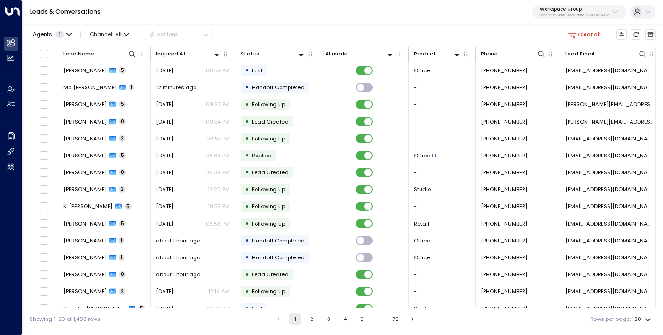
click at [309, 318] on button "2" at bounding box center [311, 318] width 11 height 11
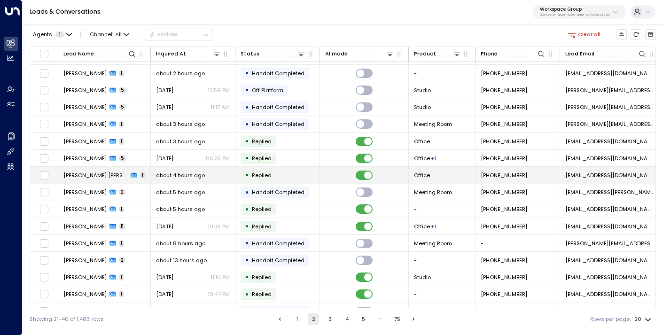
scroll to position [97, 0]
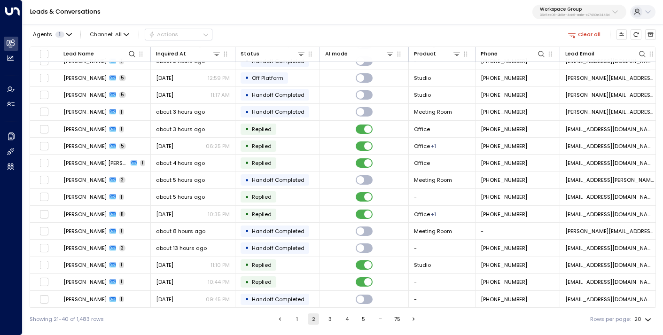
click at [327, 318] on button "3" at bounding box center [330, 318] width 11 height 11
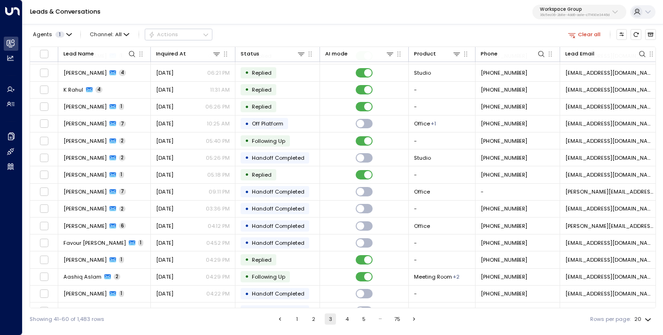
scroll to position [97, 0]
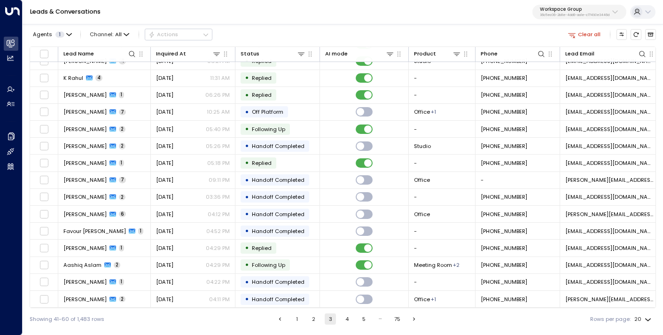
click at [339, 318] on ul "1 2 3 4 5 … 75" at bounding box center [347, 318] width 146 height 11
click at [342, 318] on button "4" at bounding box center [346, 318] width 11 height 11
